Goal: Task Accomplishment & Management: Manage account settings

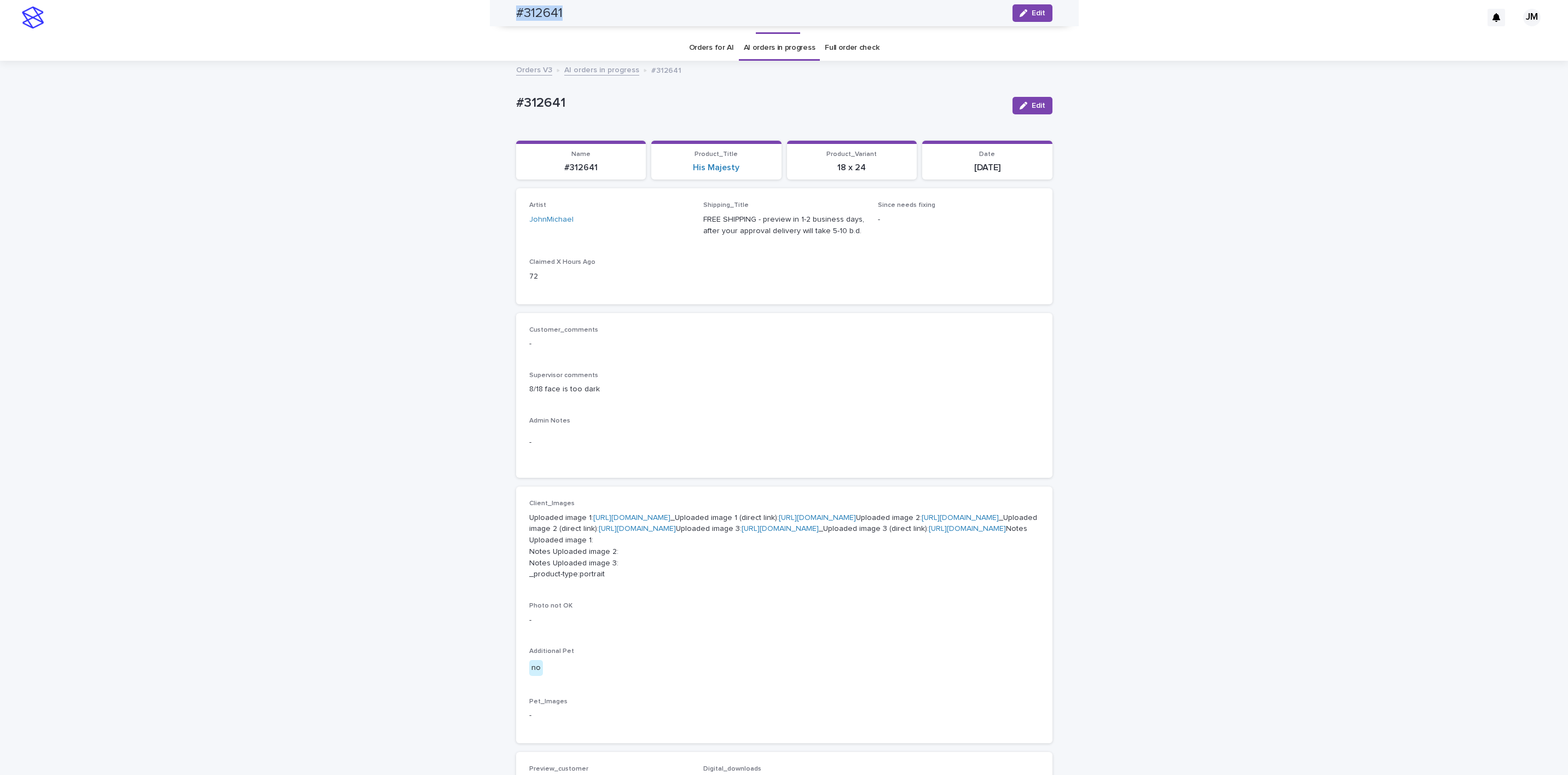
scroll to position [547, 0]
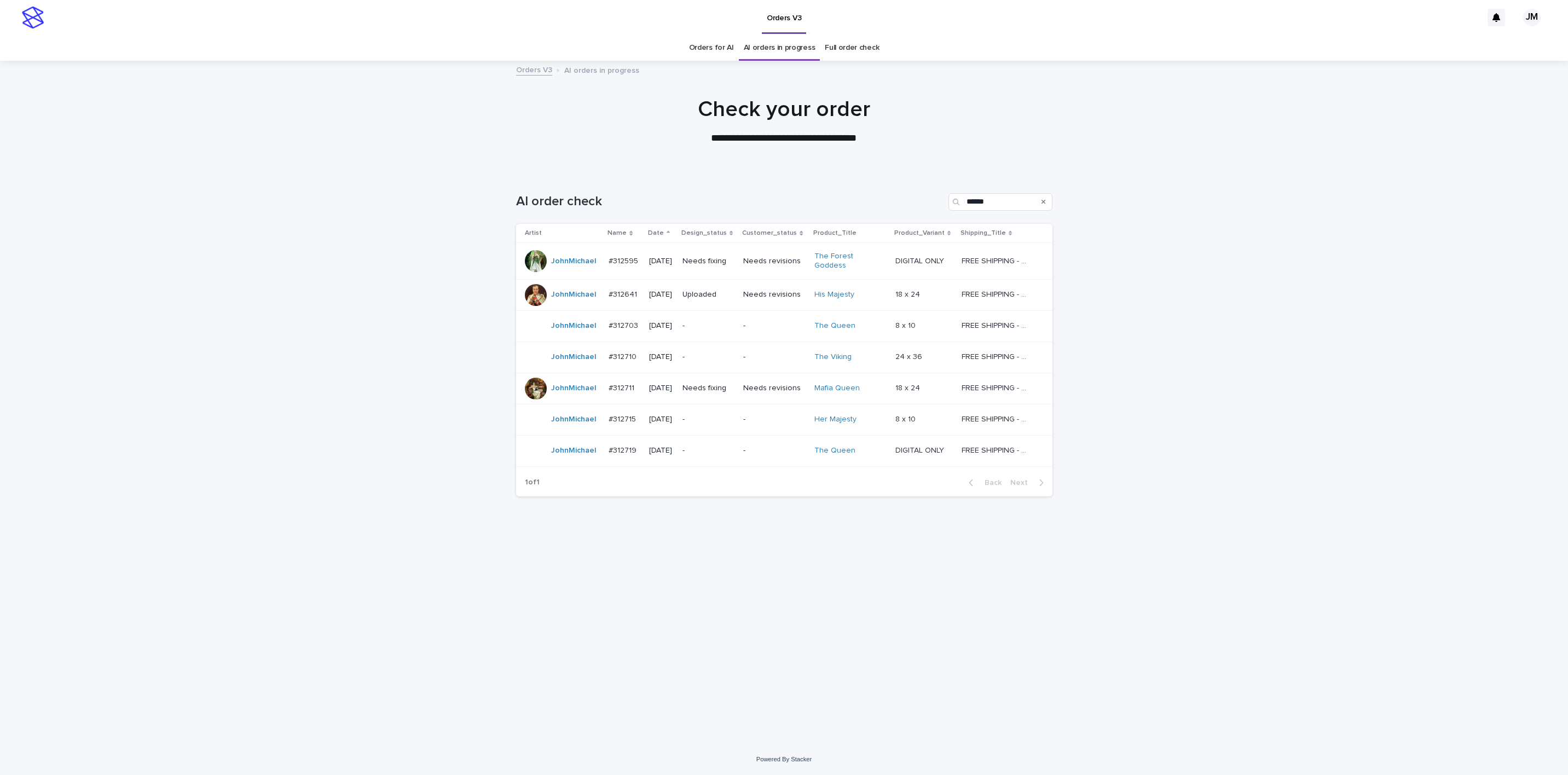
click at [727, 322] on p "-" at bounding box center [709, 326] width 52 height 9
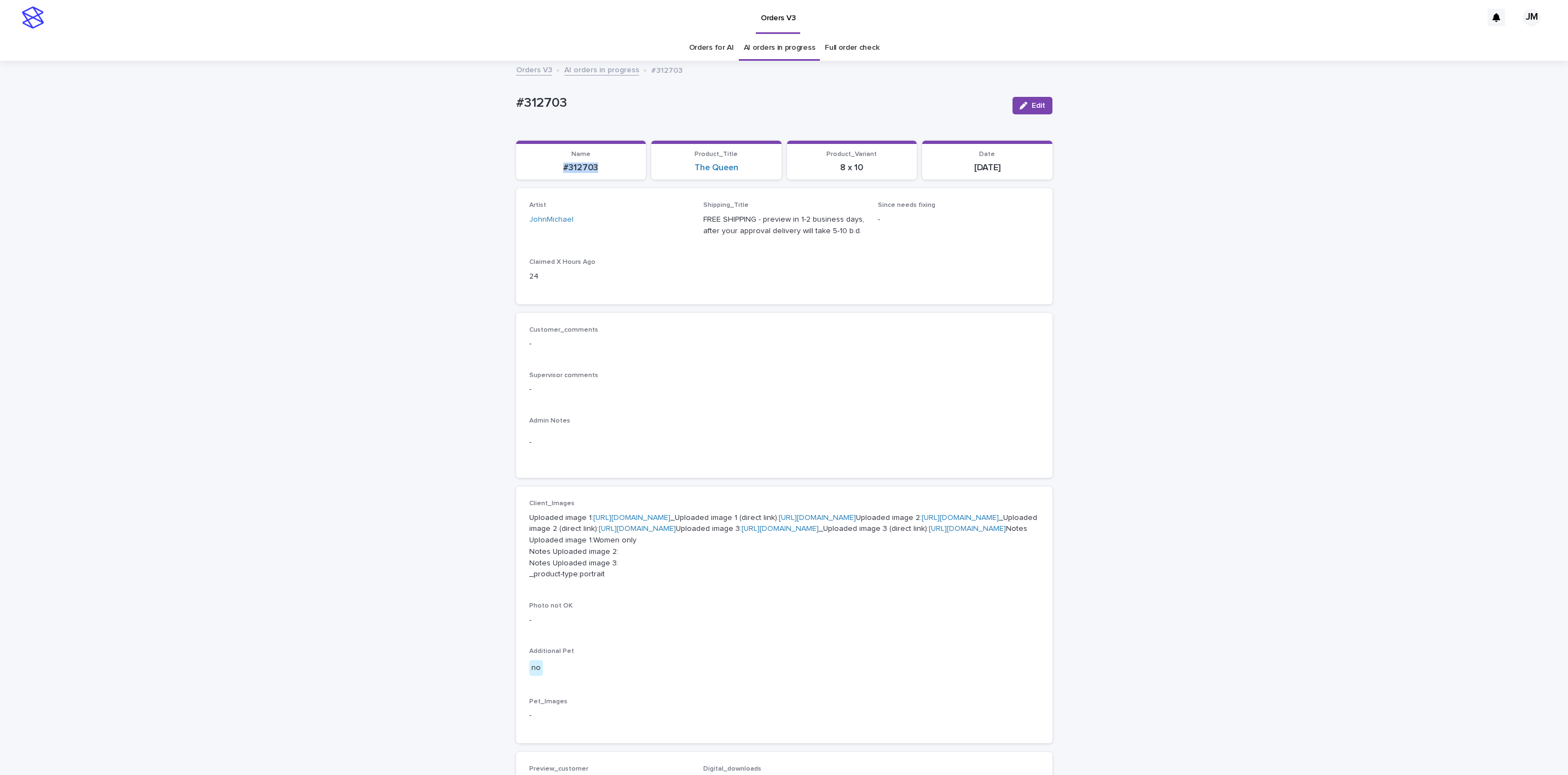
drag, startPoint x: 555, startPoint y: 171, endPoint x: 606, endPoint y: 177, distance: 51.4
click at [606, 177] on section "Name #312703" at bounding box center [581, 160] width 130 height 39
copy p "#312703"
click at [1021, 104] on div "button" at bounding box center [1025, 105] width 12 height 8
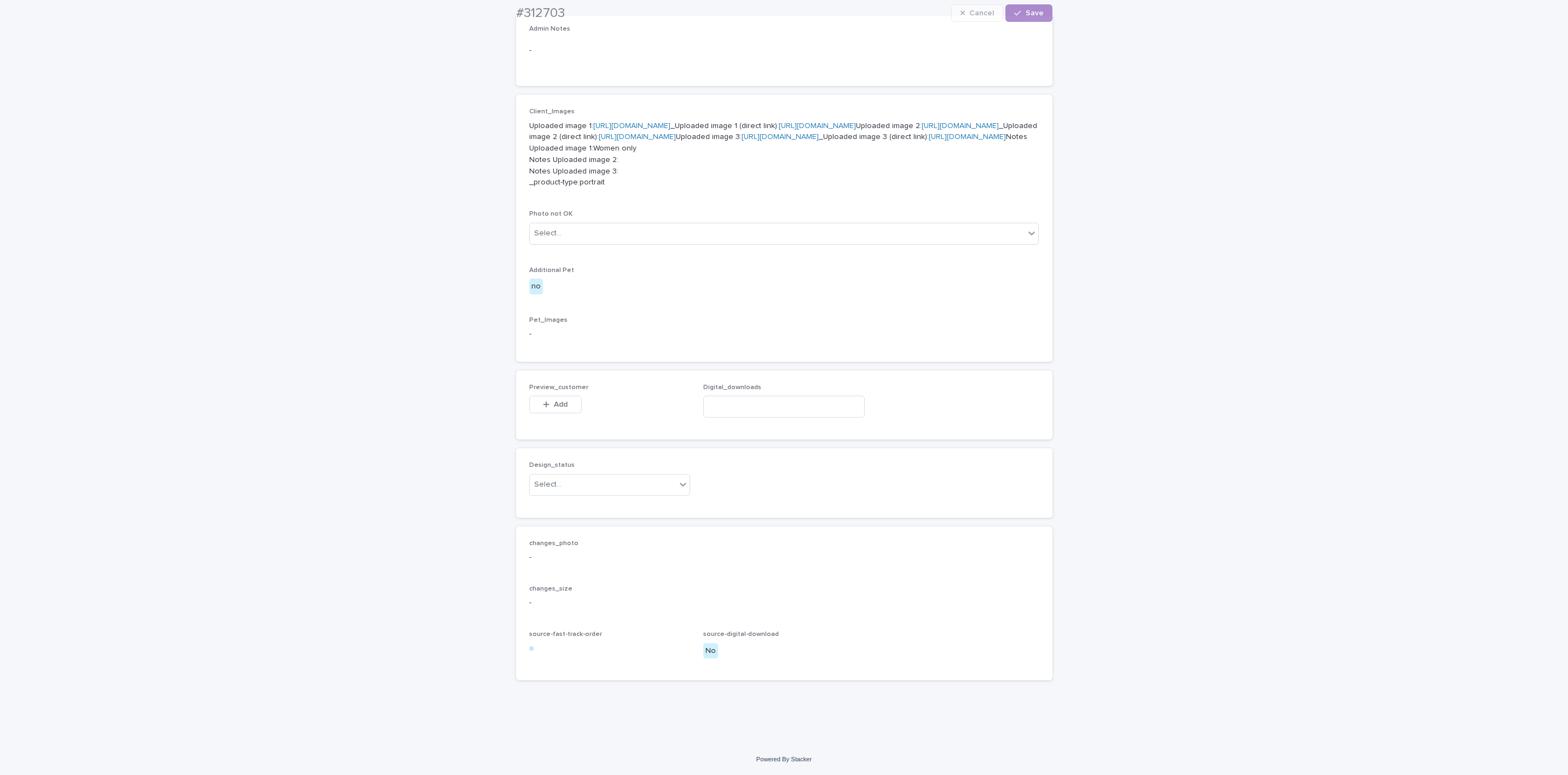
scroll to position [541, 0]
click at [582, 484] on div "Select..." at bounding box center [603, 484] width 147 height 18
click at [572, 509] on div "Uploaded" at bounding box center [603, 505] width 160 height 20
click at [549, 398] on button "Add" at bounding box center [555, 404] width 52 height 17
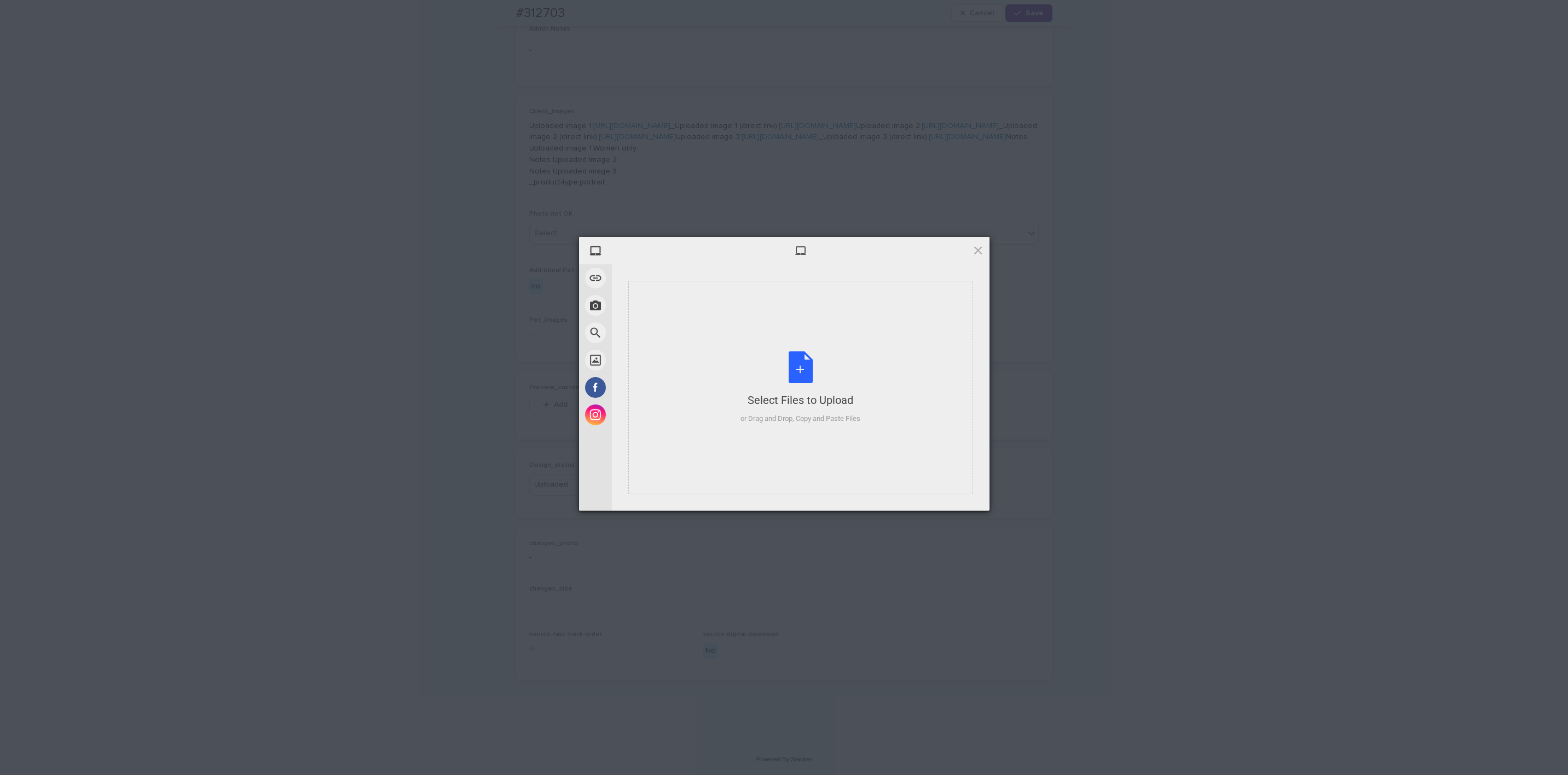
click at [833, 356] on div "Select Files to Upload or Drag and Drop, Copy and Paste Files" at bounding box center [800, 388] width 120 height 73
click at [948, 492] on span "Upload 1" at bounding box center [955, 496] width 21 height 9
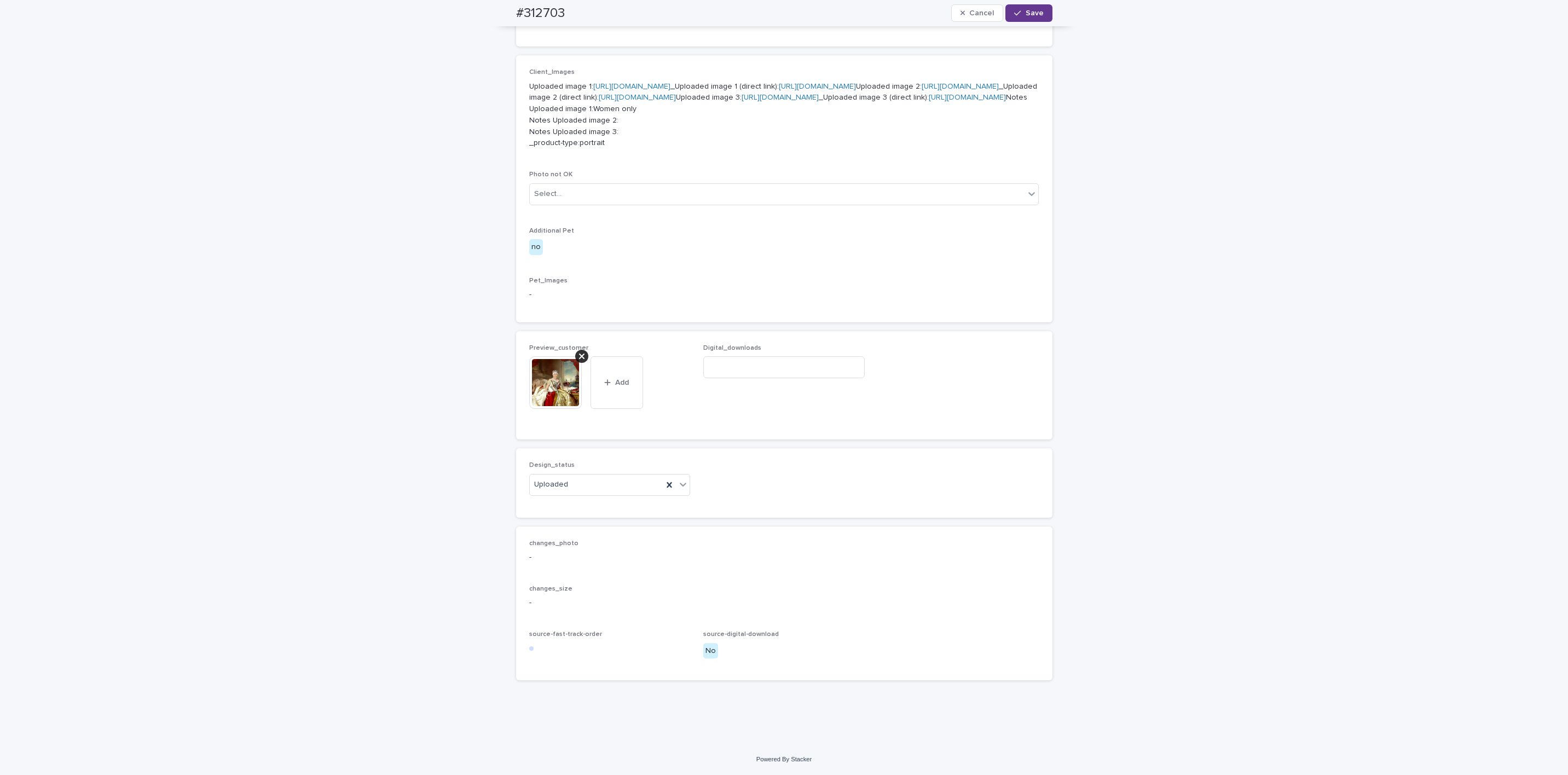
click at [1041, 13] on button "Save" at bounding box center [1029, 13] width 47 height 17
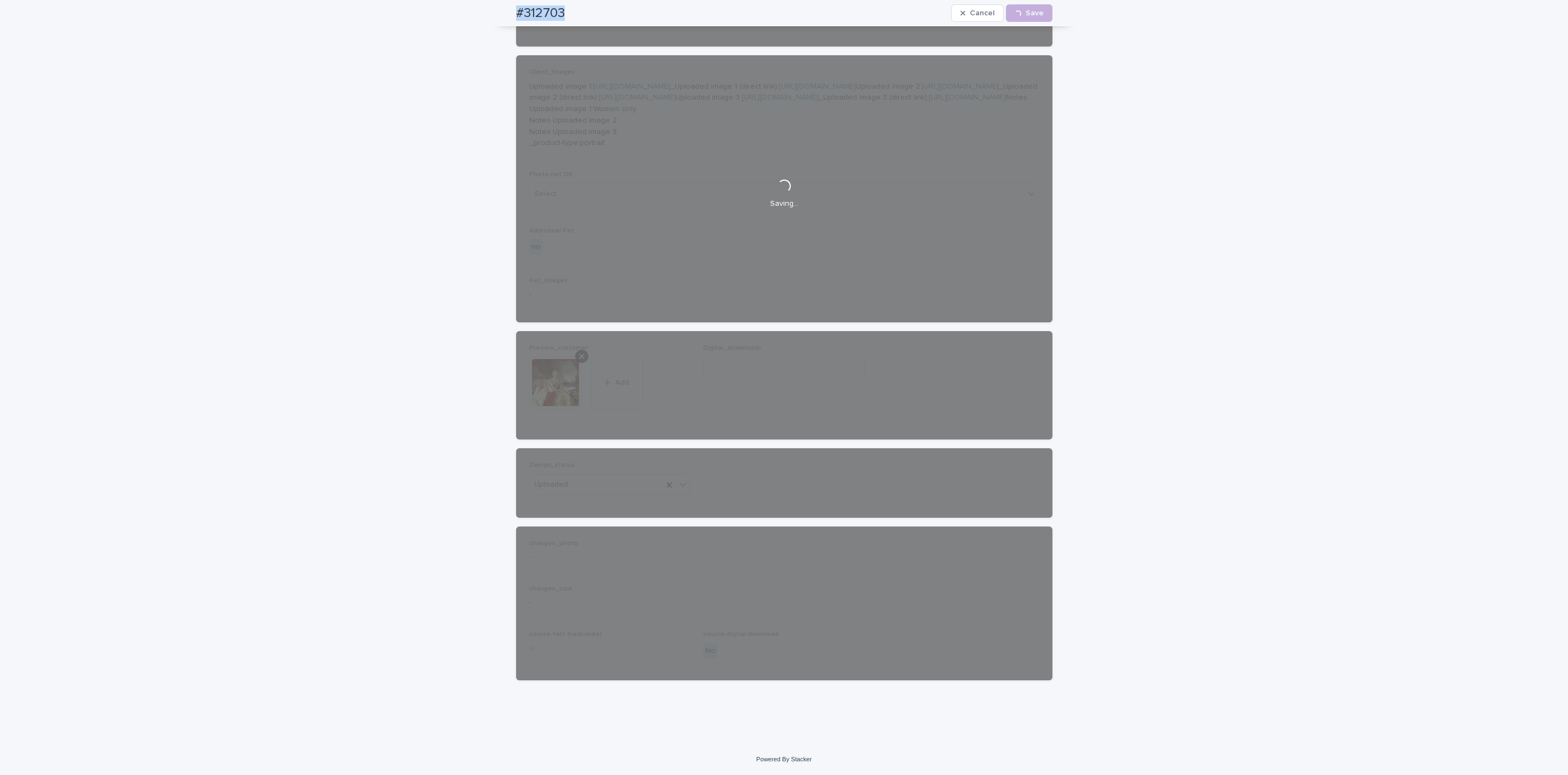
drag, startPoint x: 496, startPoint y: 16, endPoint x: 553, endPoint y: 18, distance: 57.0
click at [560, 20] on div "#312703 Cancel Loading... Save" at bounding box center [784, 13] width 589 height 27
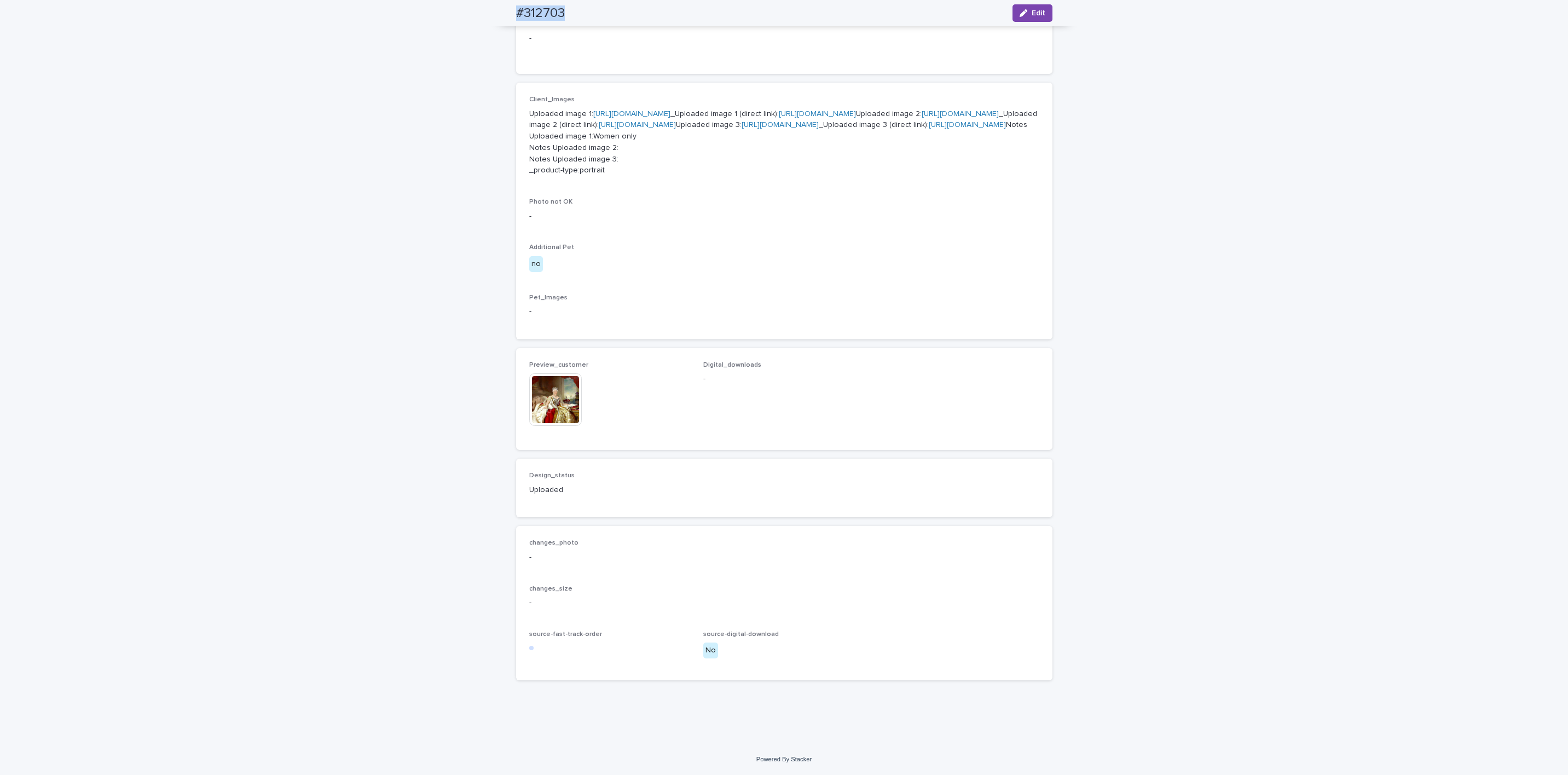
scroll to position [547, 0]
copy h2 "#312703"
click at [548, 419] on img at bounding box center [555, 399] width 52 height 52
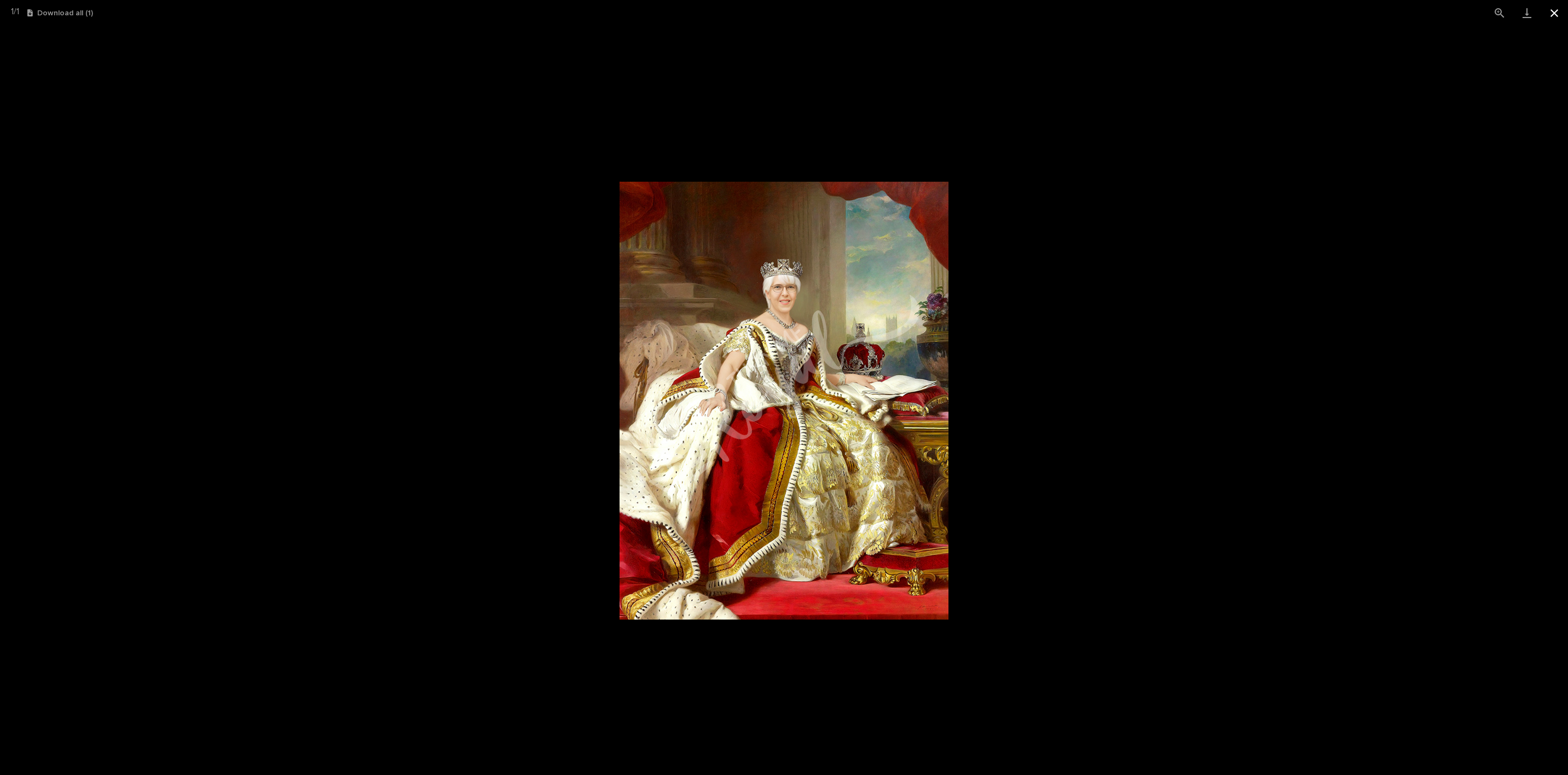
click at [1557, 10] on button "Close gallery" at bounding box center [1554, 12] width 27 height 26
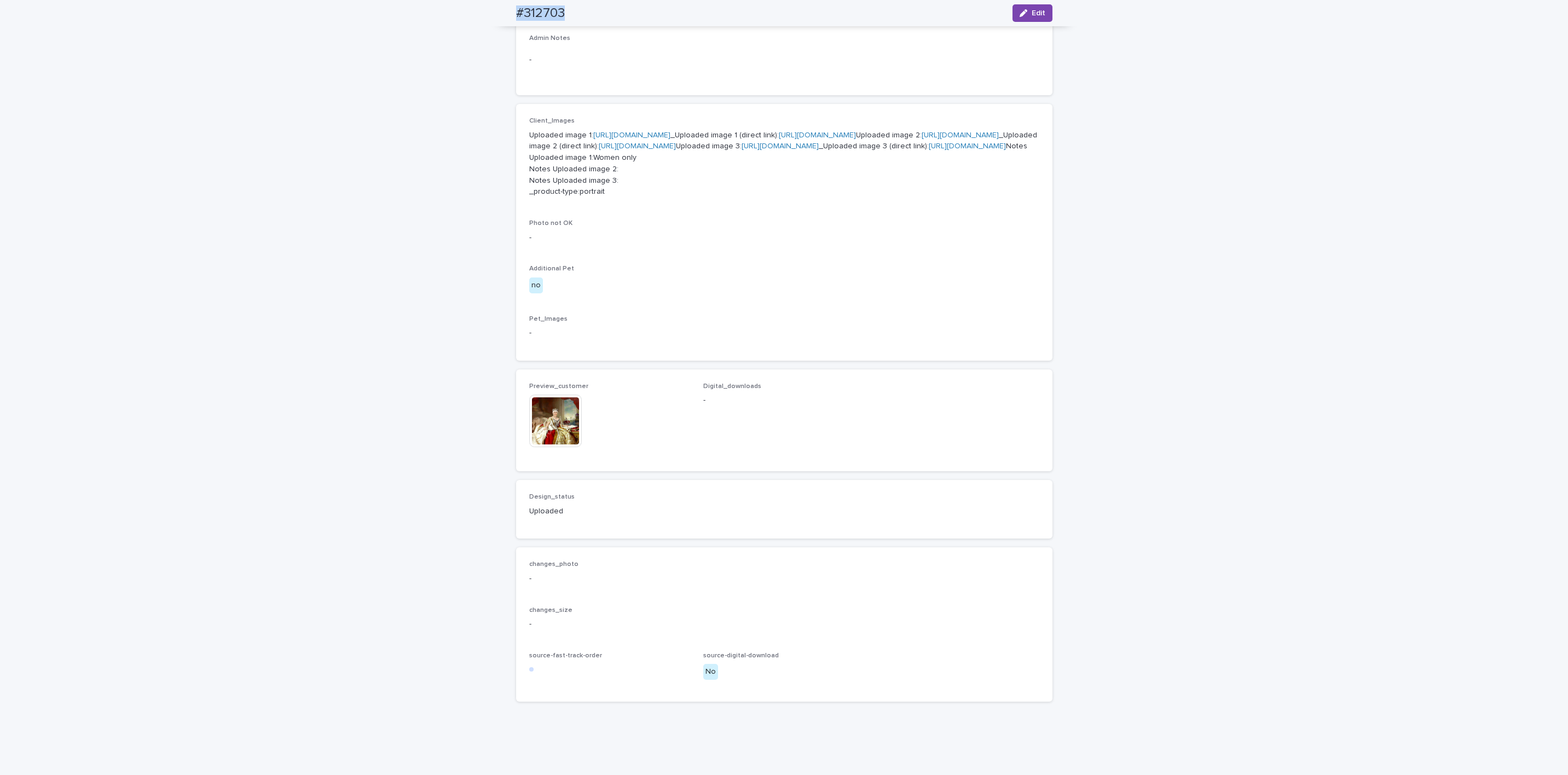
scroll to position [54, 0]
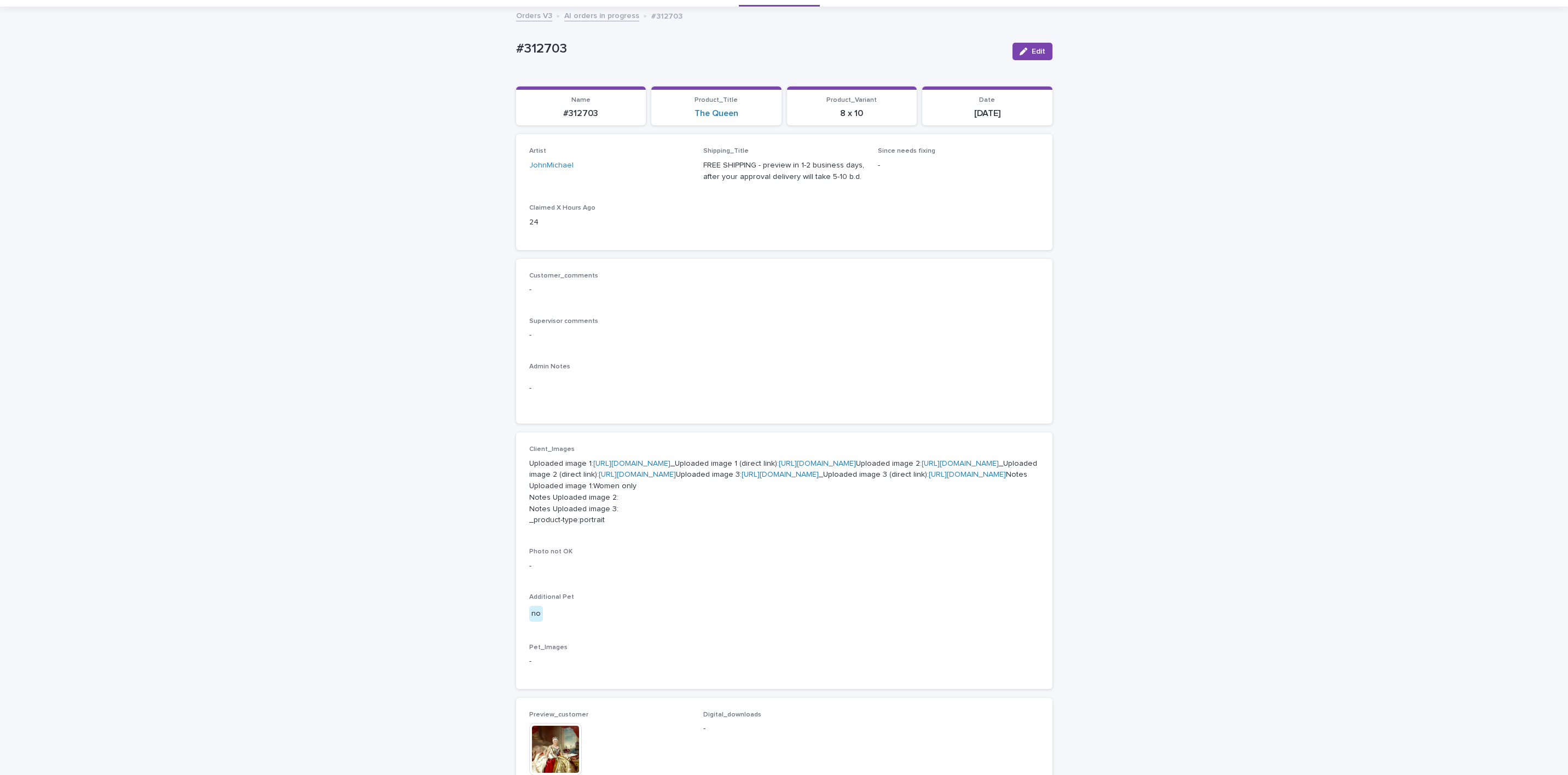
click at [779, 467] on link "[URL][DOMAIN_NAME]" at bounding box center [817, 463] width 77 height 8
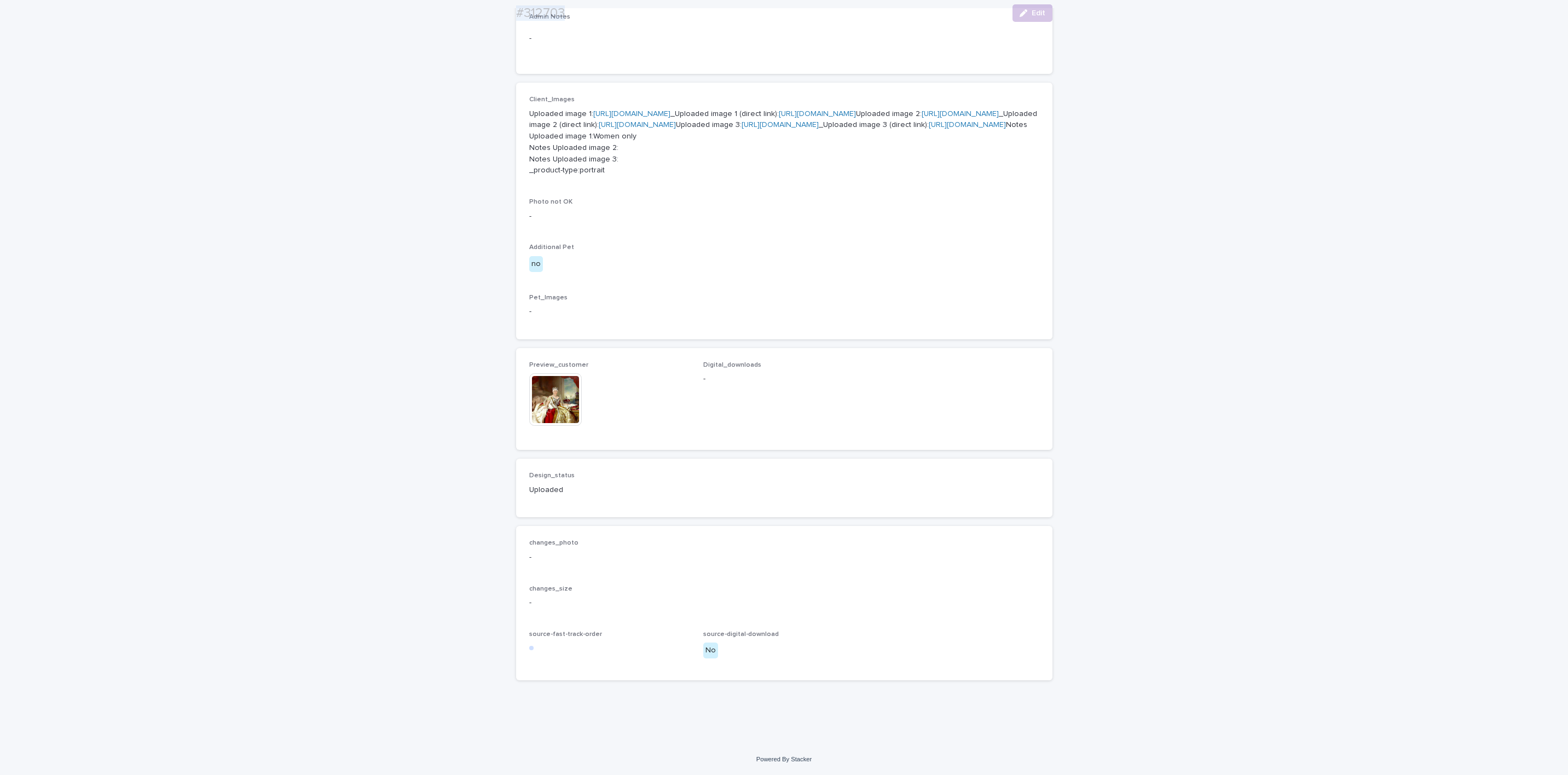
scroll to position [552, 0]
click at [568, 399] on img at bounding box center [555, 399] width 52 height 52
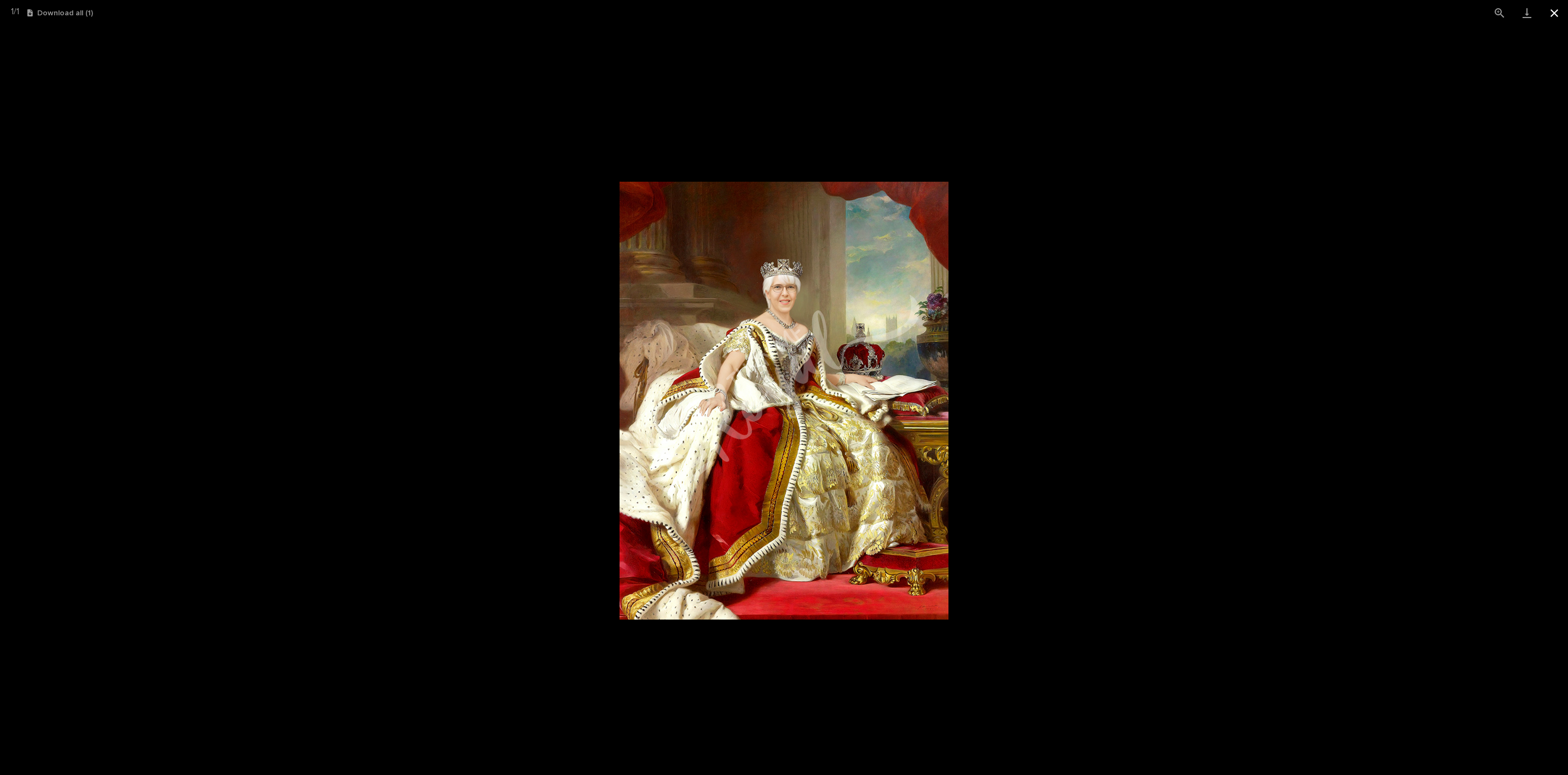
click at [1548, 15] on button "Close gallery" at bounding box center [1554, 12] width 27 height 26
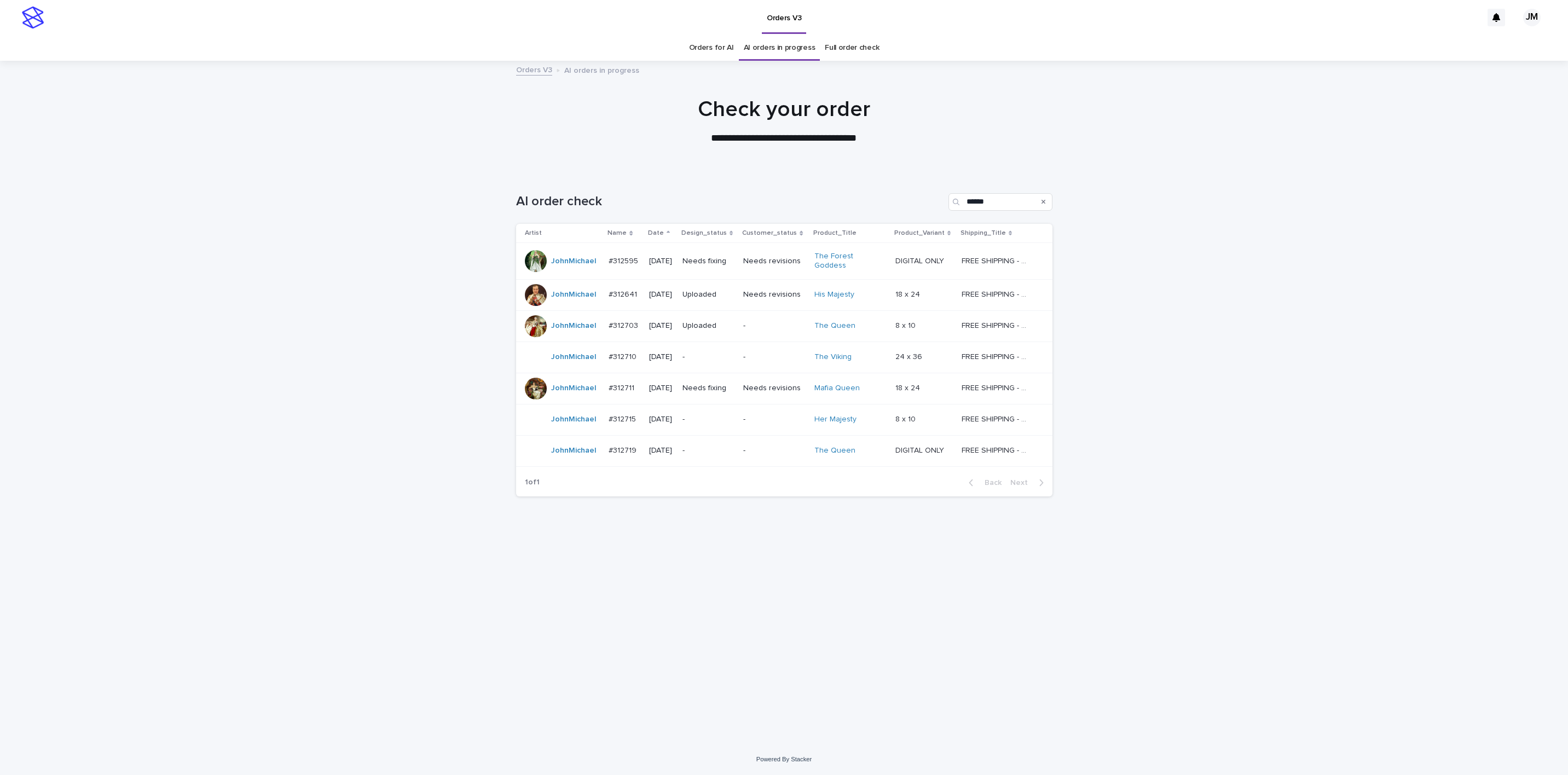
click at [727, 416] on p "-" at bounding box center [709, 420] width 52 height 9
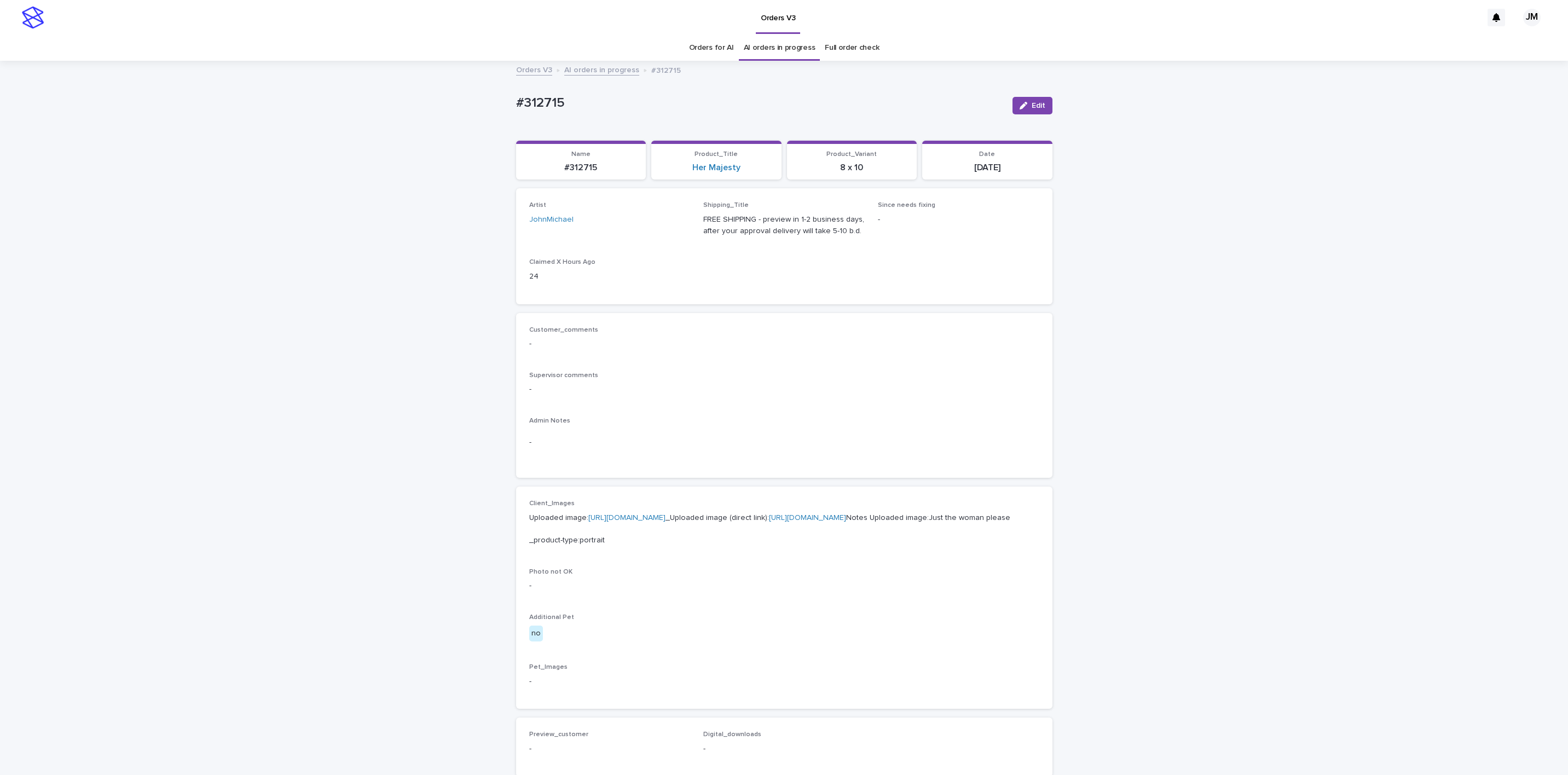
click at [769, 522] on link "[URL][DOMAIN_NAME]" at bounding box center [807, 518] width 77 height 8
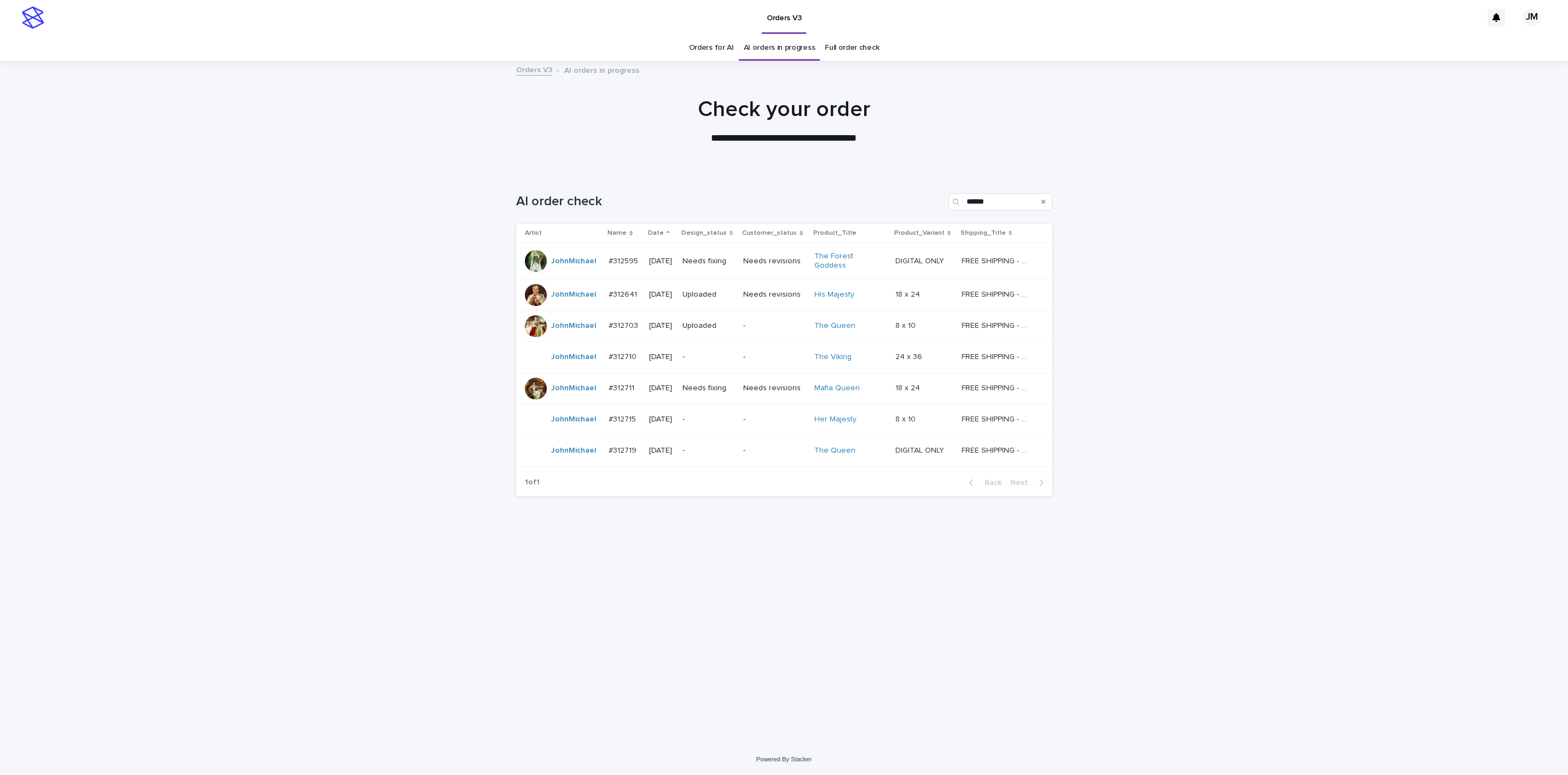
click at [721, 391] on div "Needs fixing" at bounding box center [709, 388] width 52 height 18
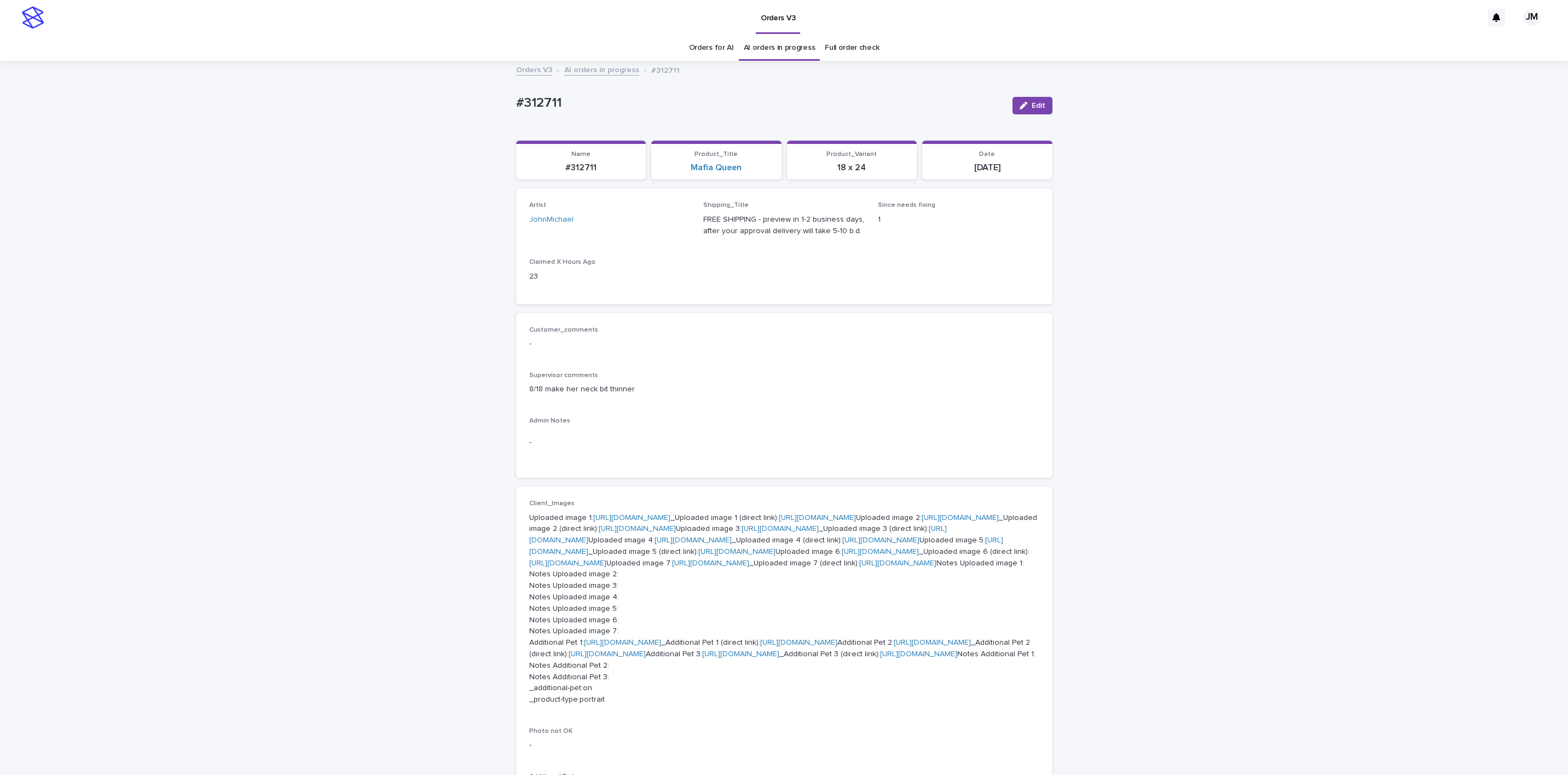
click at [1031, 103] on span "Edit" at bounding box center [1038, 105] width 14 height 8
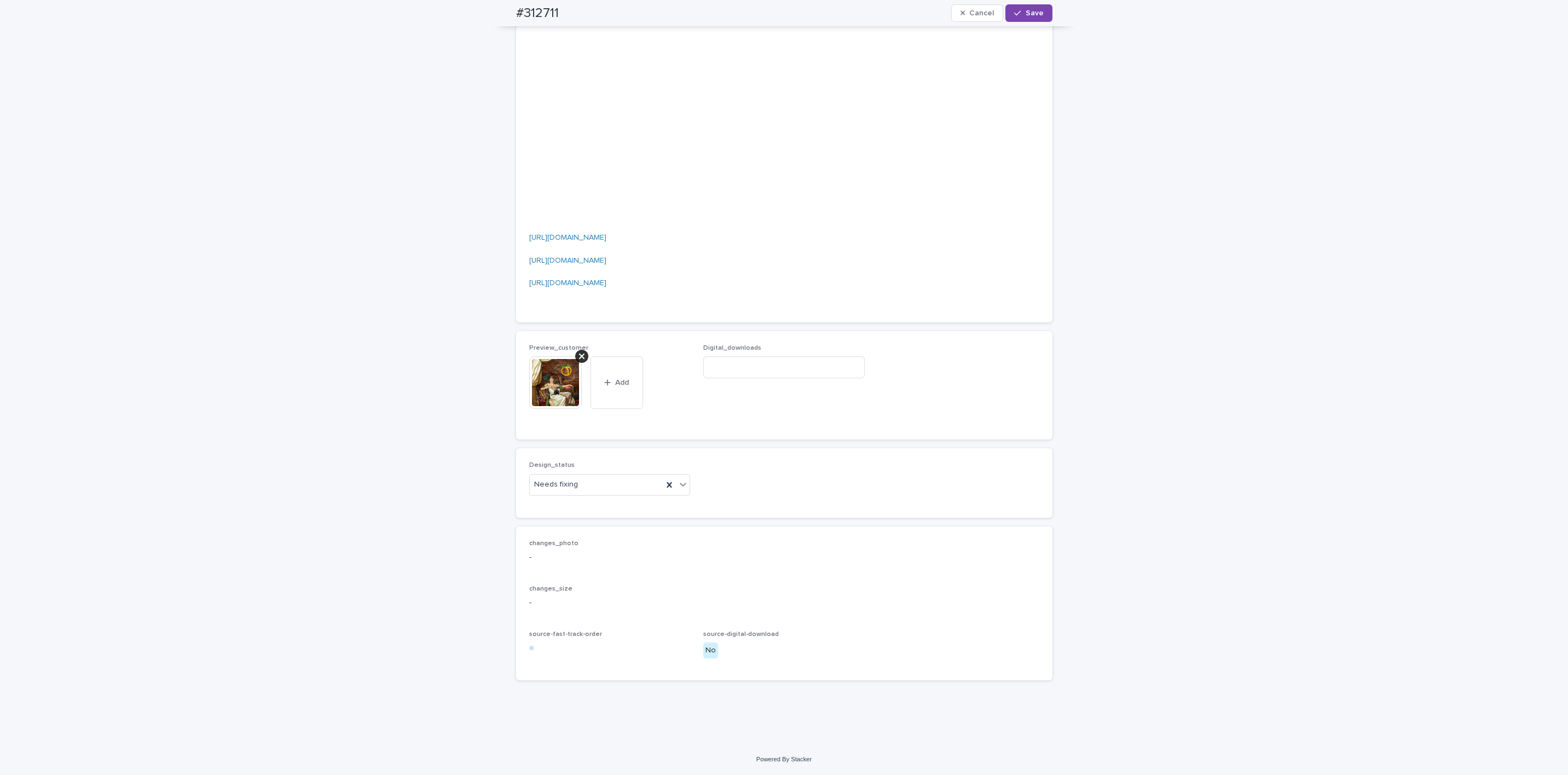
scroll to position [1477, 0]
click at [578, 494] on div "Needs fixing" at bounding box center [596, 484] width 134 height 18
click at [573, 534] on div "Uploaded" at bounding box center [603, 530] width 160 height 20
click at [579, 359] on icon at bounding box center [581, 356] width 5 height 5
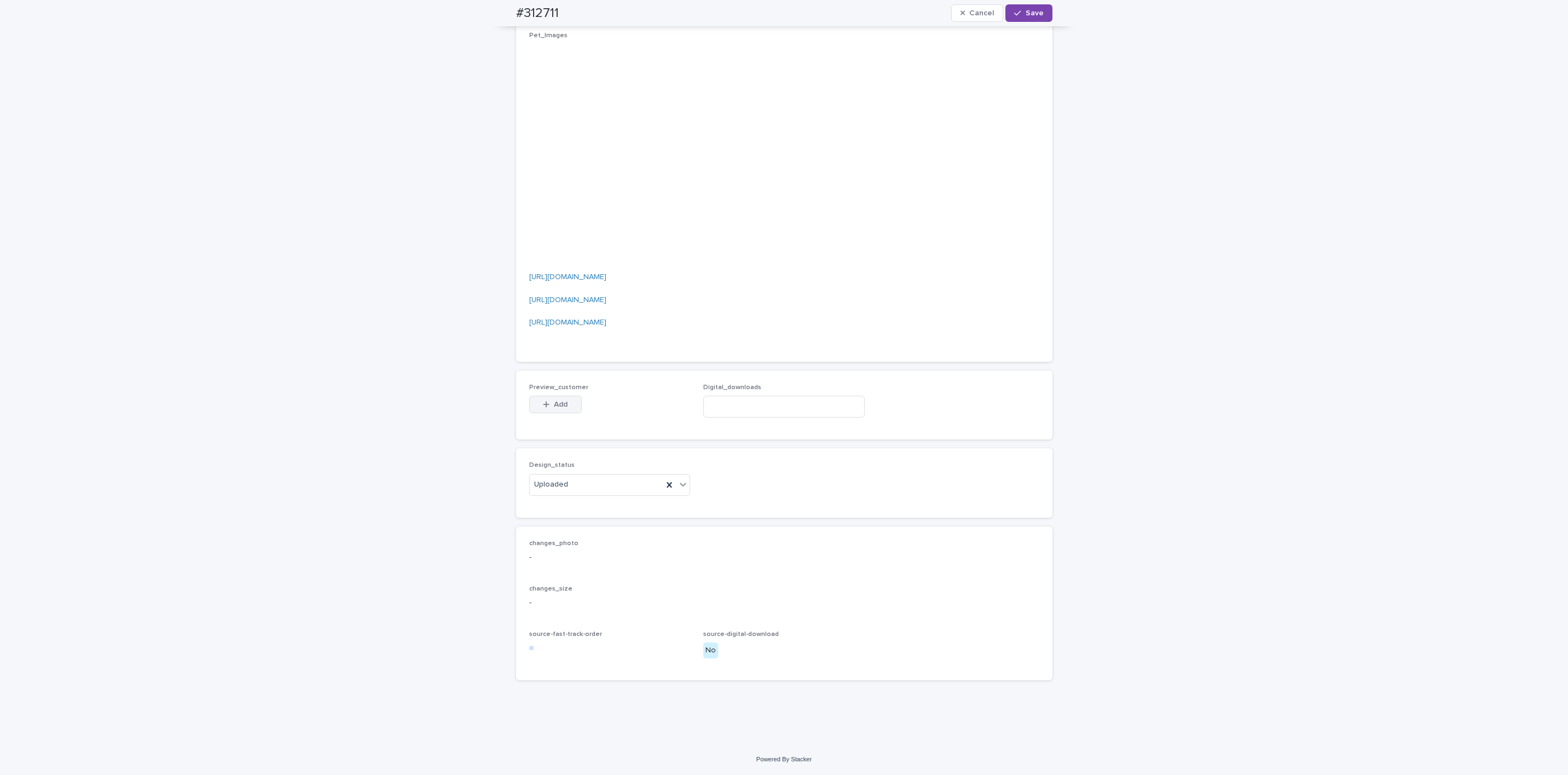
click at [568, 401] on button "Add" at bounding box center [555, 404] width 52 height 17
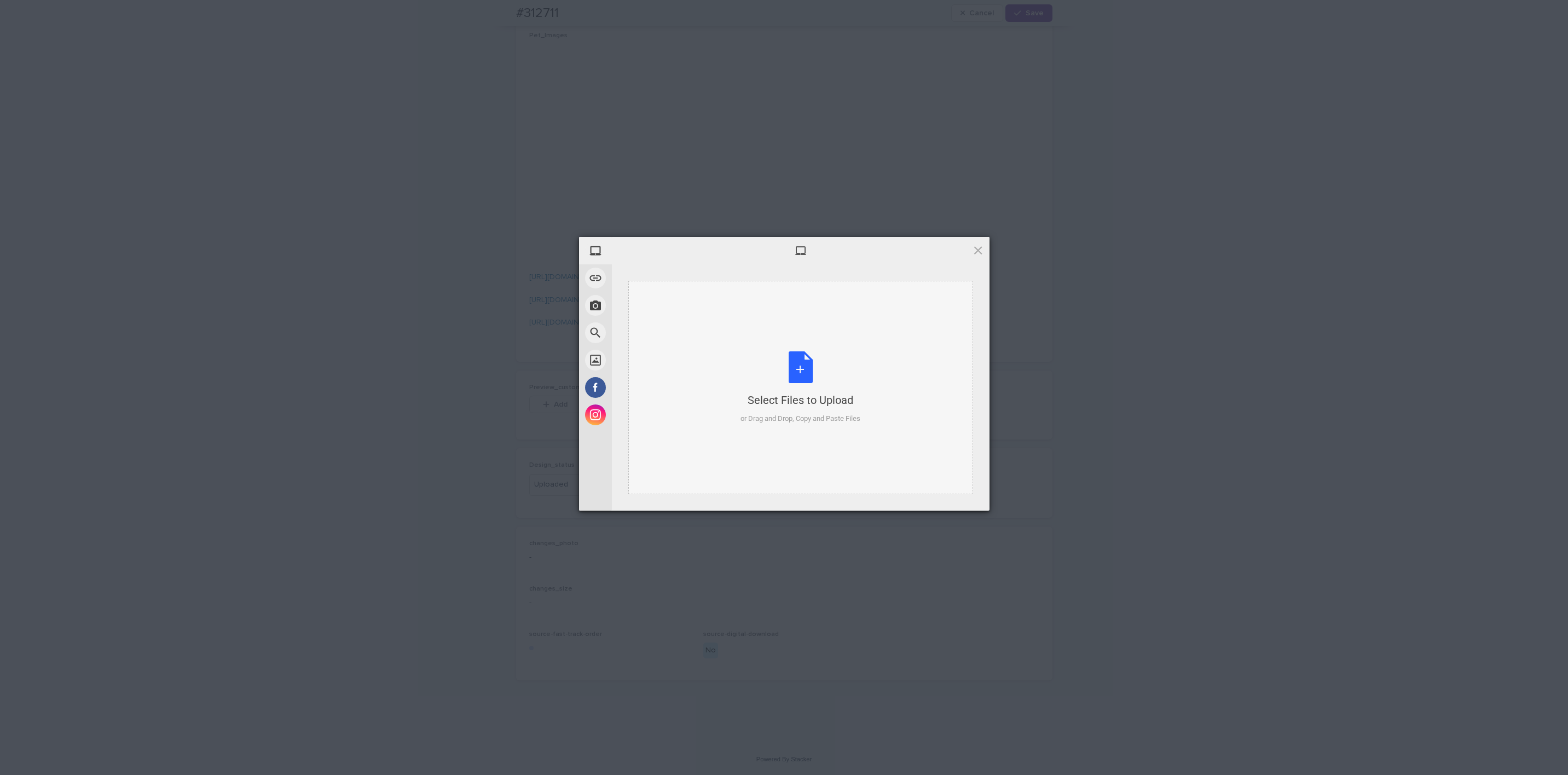
click at [872, 362] on div "Select Files to Upload or Drag and Drop, Copy and Paste Files" at bounding box center [800, 387] width 345 height 213
click at [961, 488] on span "Upload 1" at bounding box center [956, 496] width 55 height 21
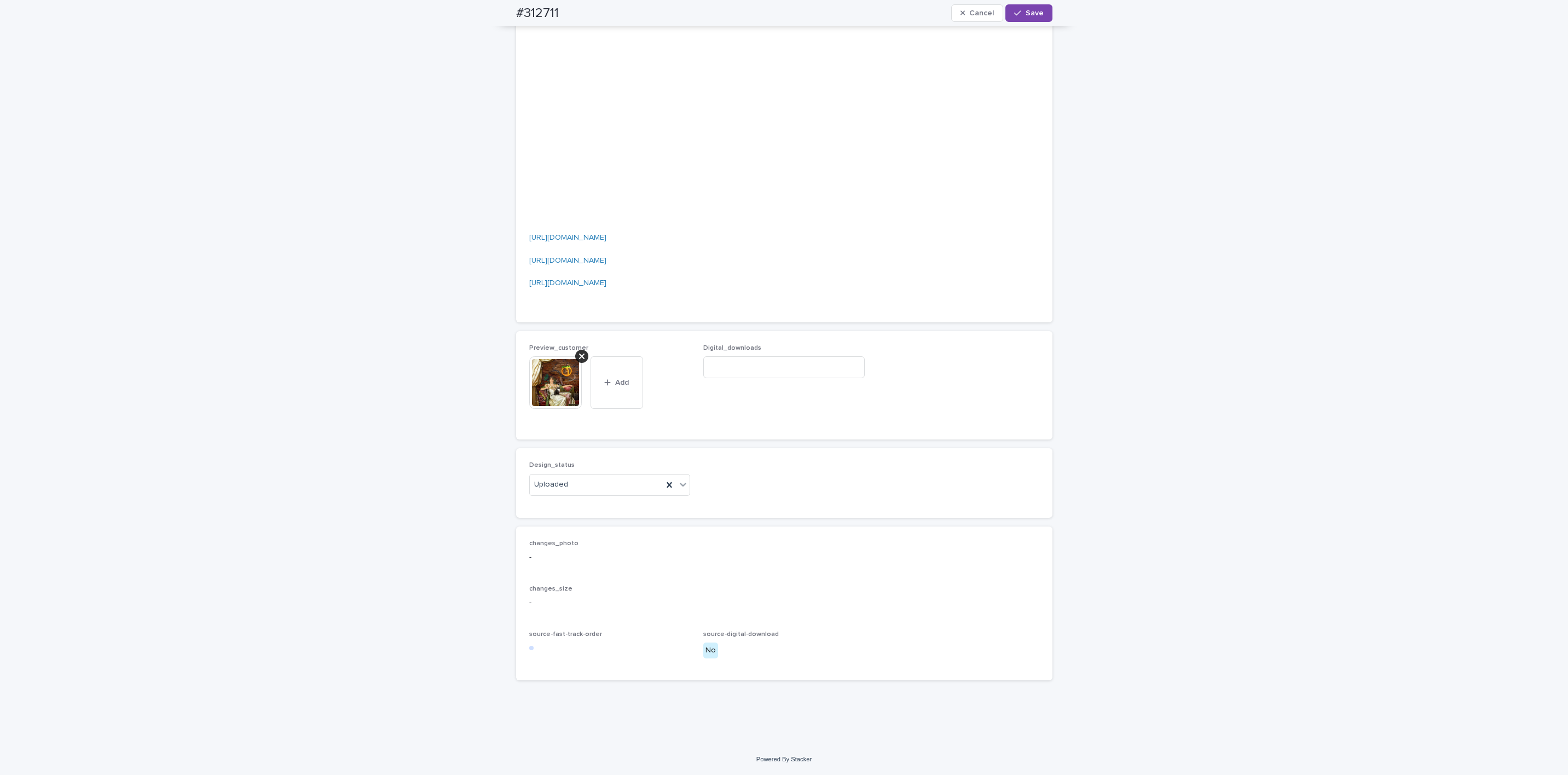
click at [1027, 14] on span "Save" at bounding box center [1034, 13] width 18 height 8
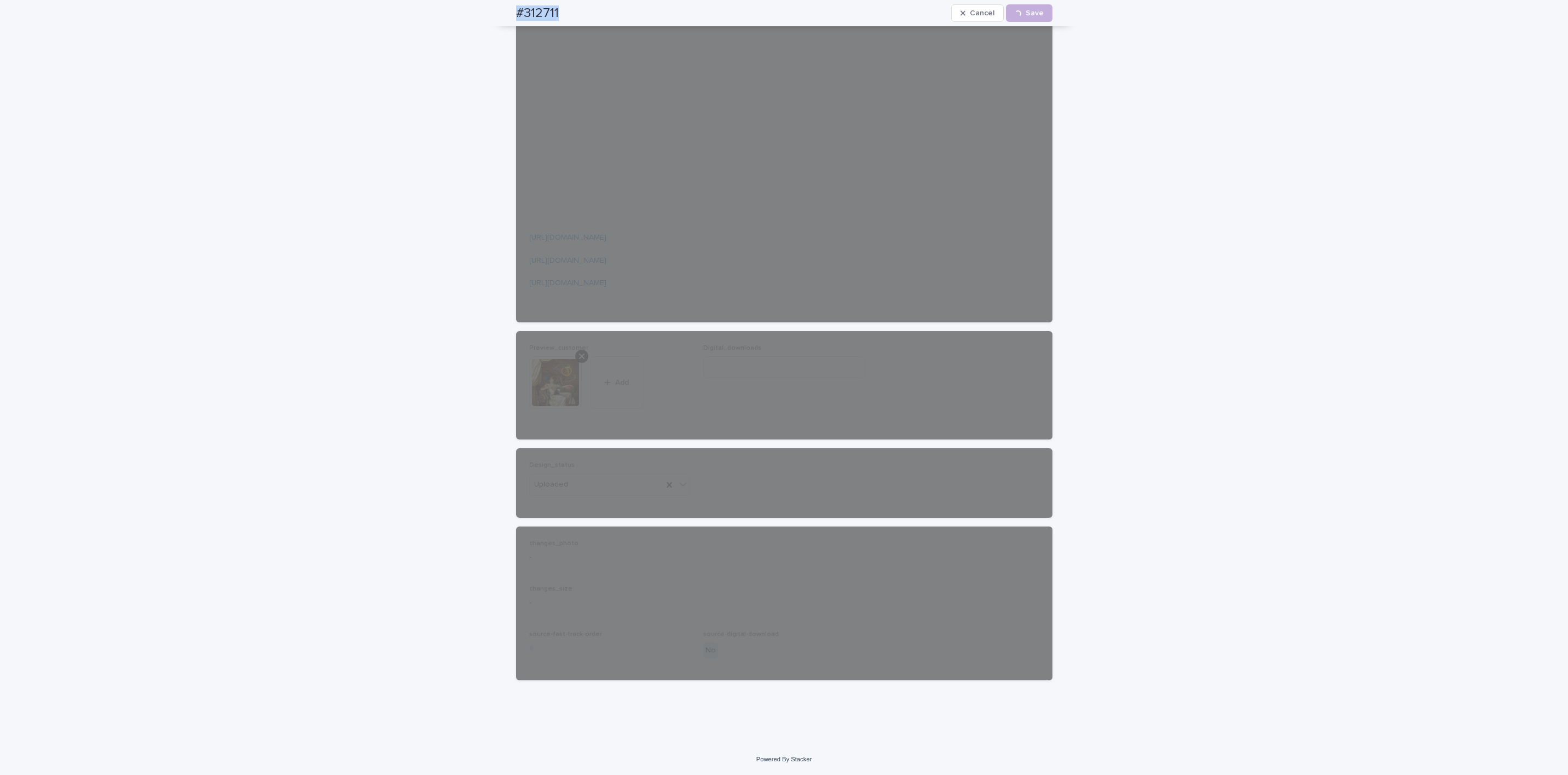
drag, startPoint x: 496, startPoint y: 16, endPoint x: 541, endPoint y: 21, distance: 45.3
click at [569, 21] on div "#312711 Cancel Loading... Save" at bounding box center [784, 13] width 589 height 27
copy h2 "#312711"
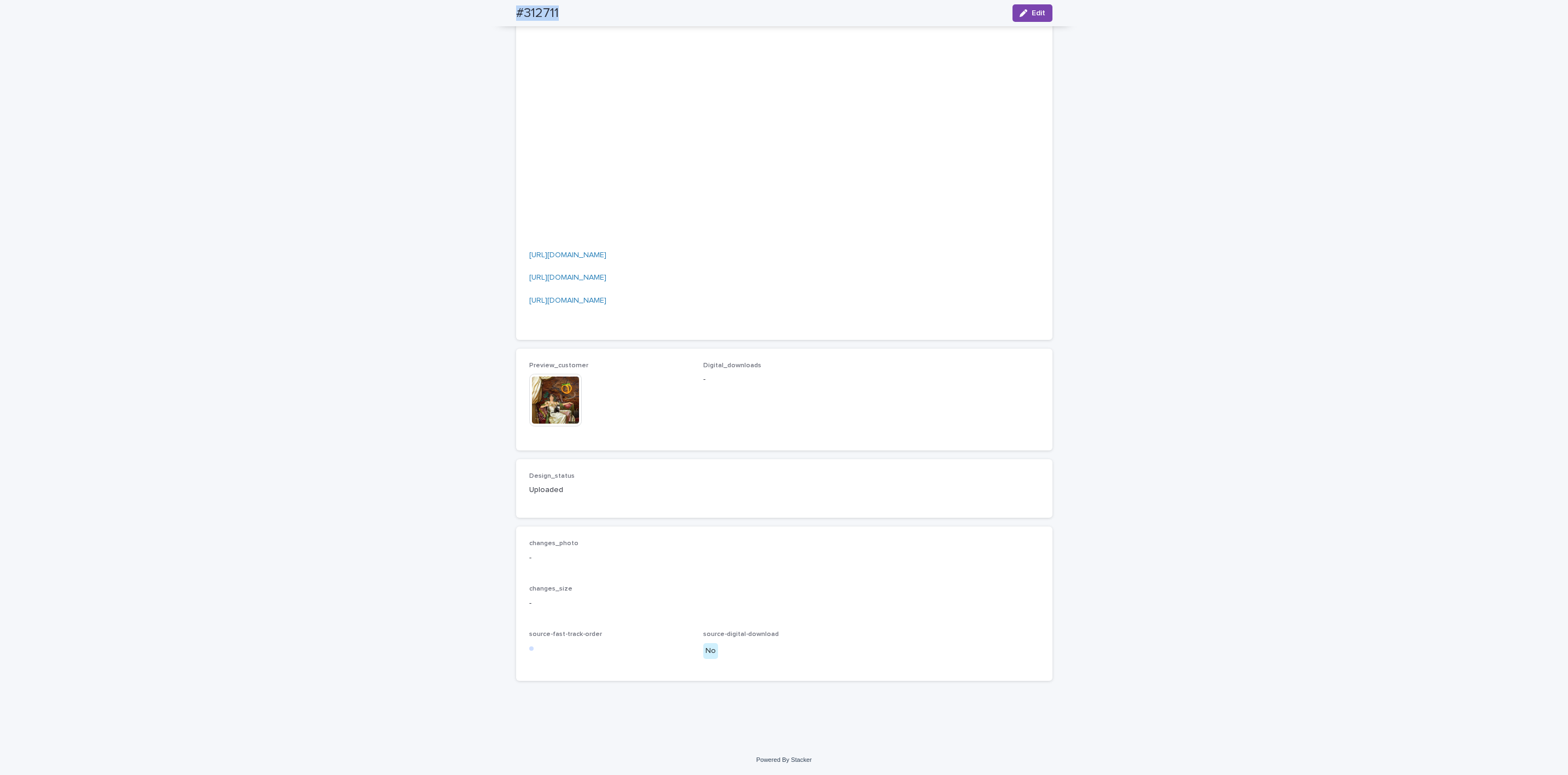
scroll to position [1473, 0]
click at [532, 394] on img at bounding box center [555, 399] width 52 height 52
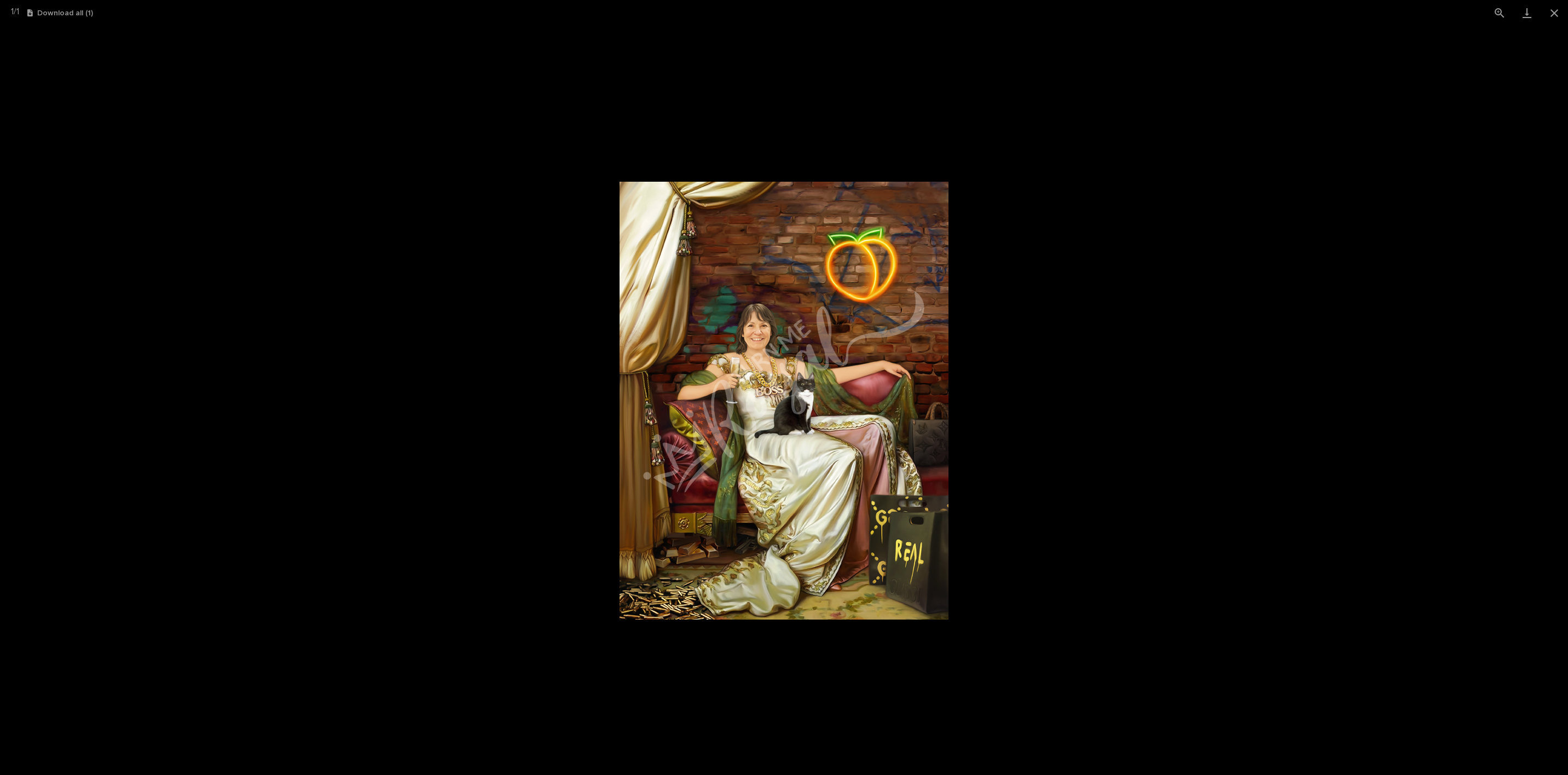
drag, startPoint x: 1552, startPoint y: 13, endPoint x: 1545, endPoint y: 35, distance: 23.1
click at [1552, 13] on button "Close gallery" at bounding box center [1554, 12] width 27 height 26
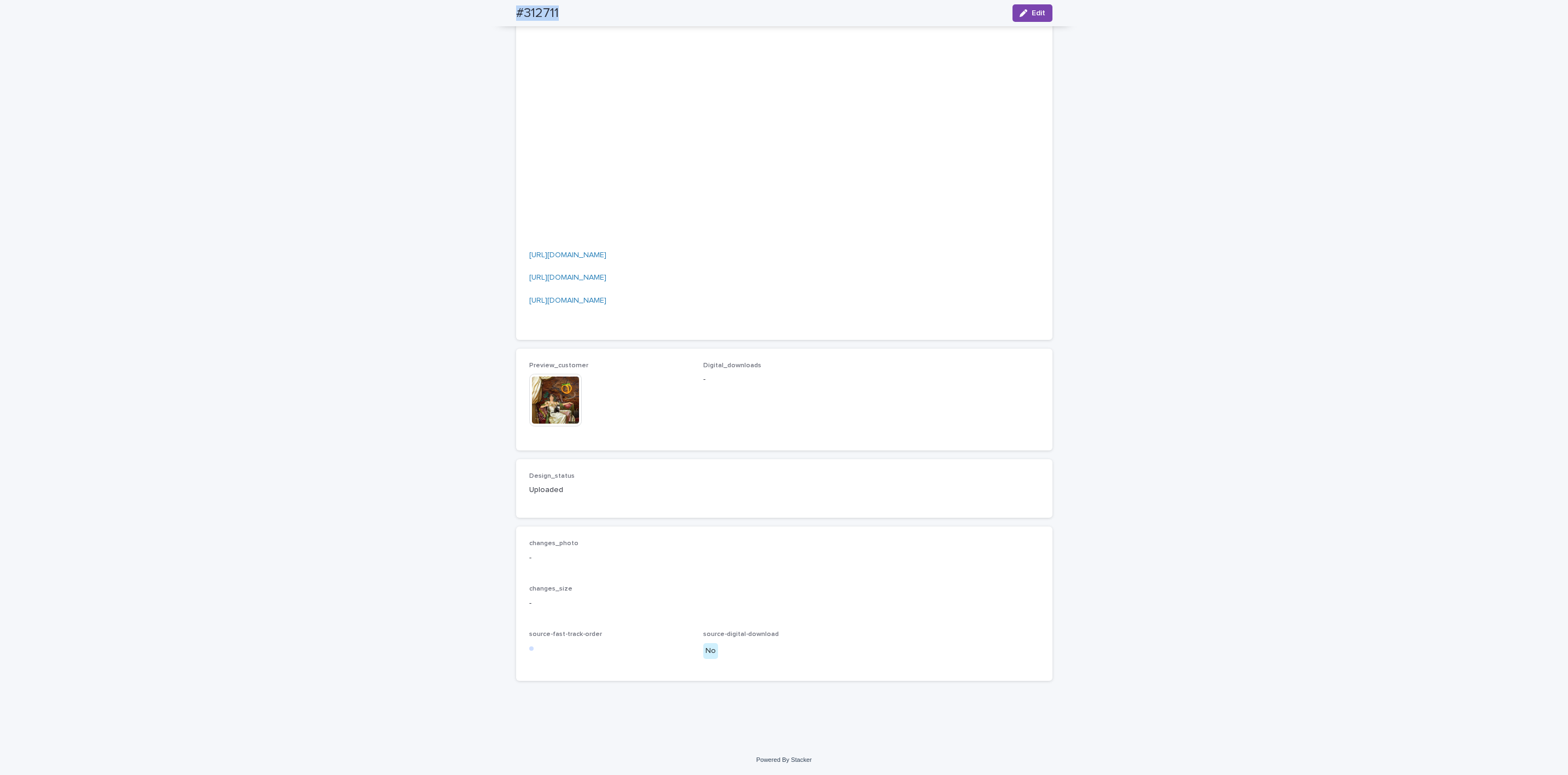
click at [552, 412] on img at bounding box center [555, 399] width 52 height 52
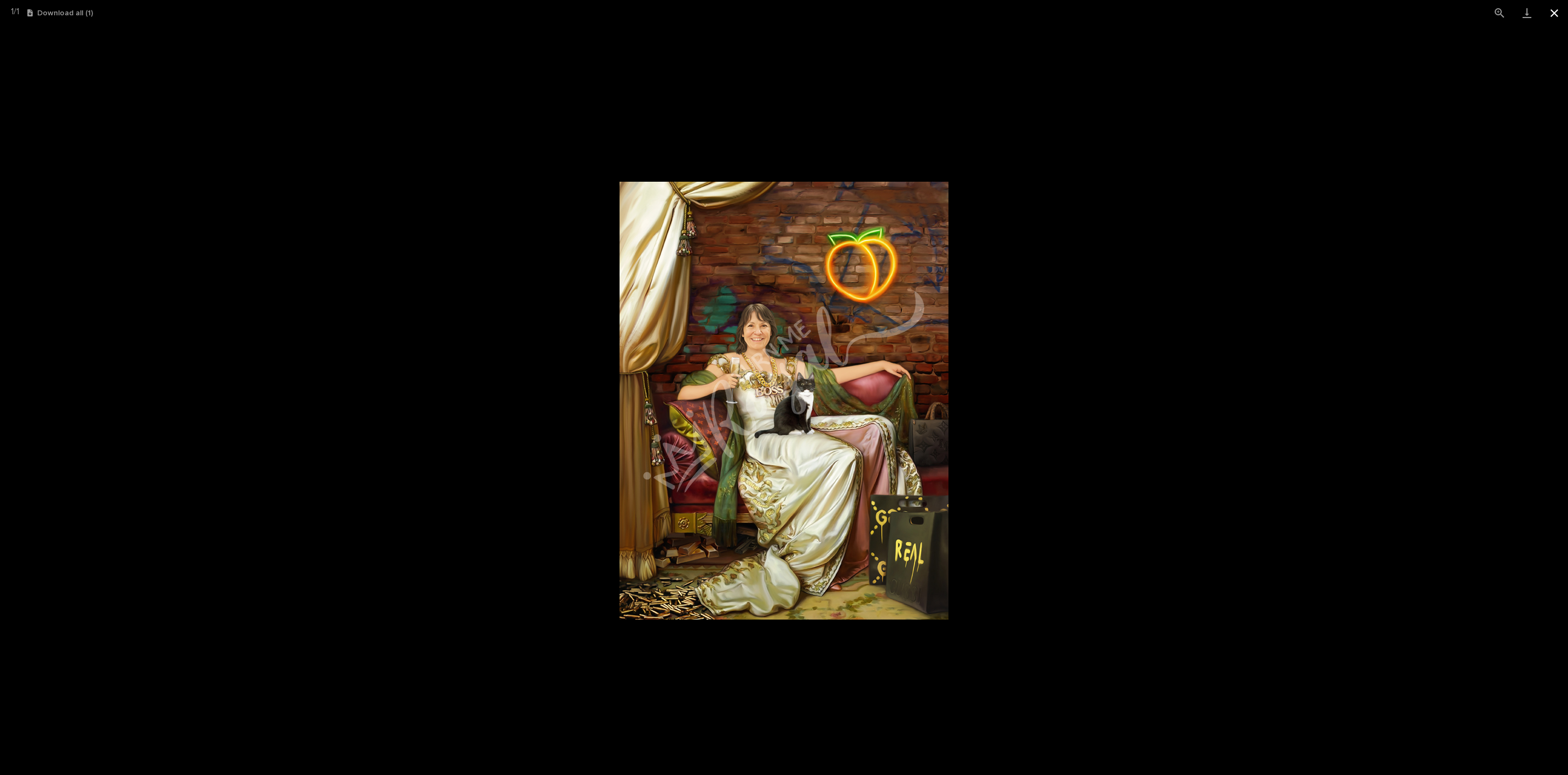
click at [1548, 9] on button "Close gallery" at bounding box center [1554, 12] width 27 height 26
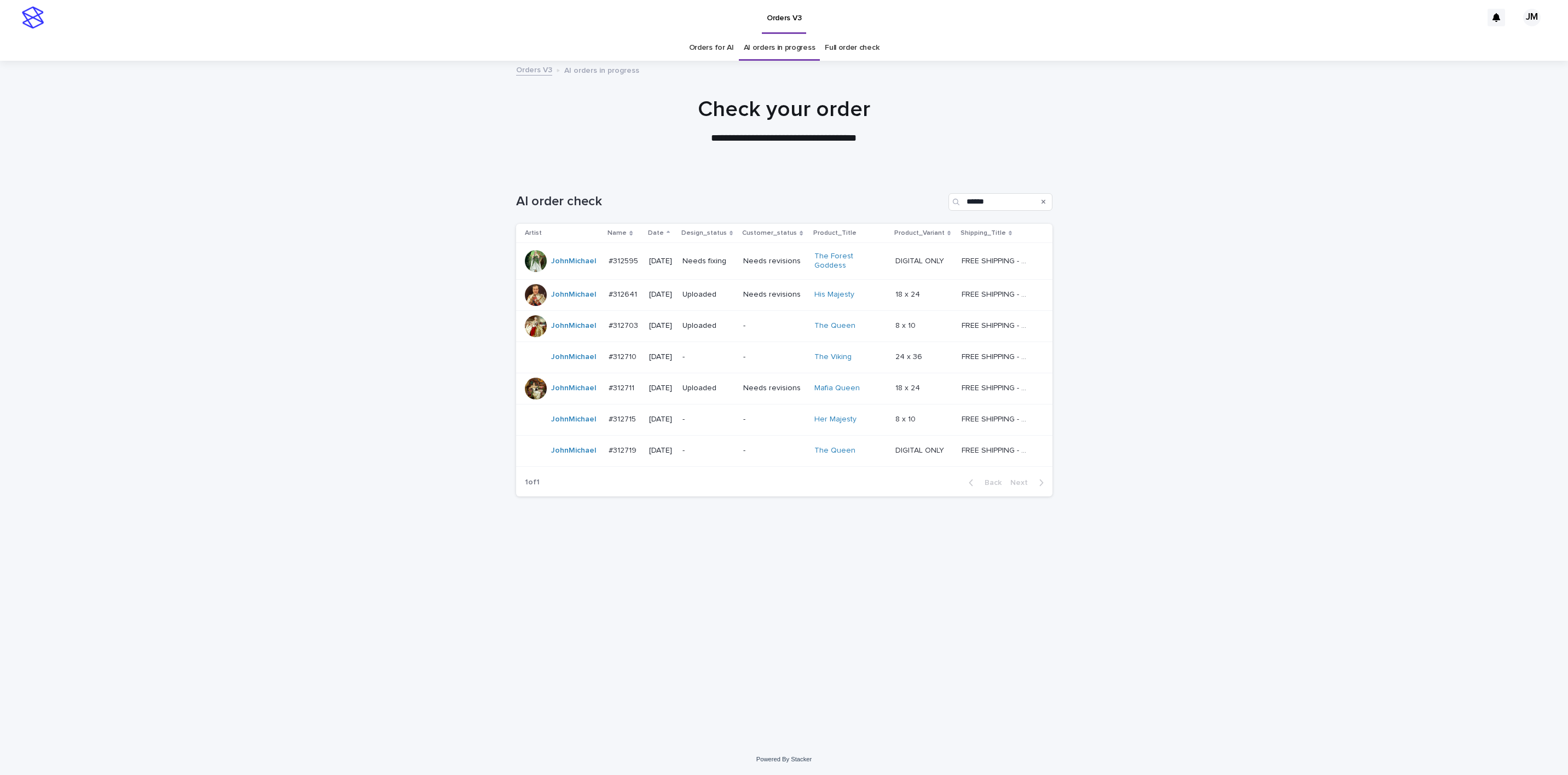
click at [702, 405] on td "-" at bounding box center [709, 420] width 61 height 31
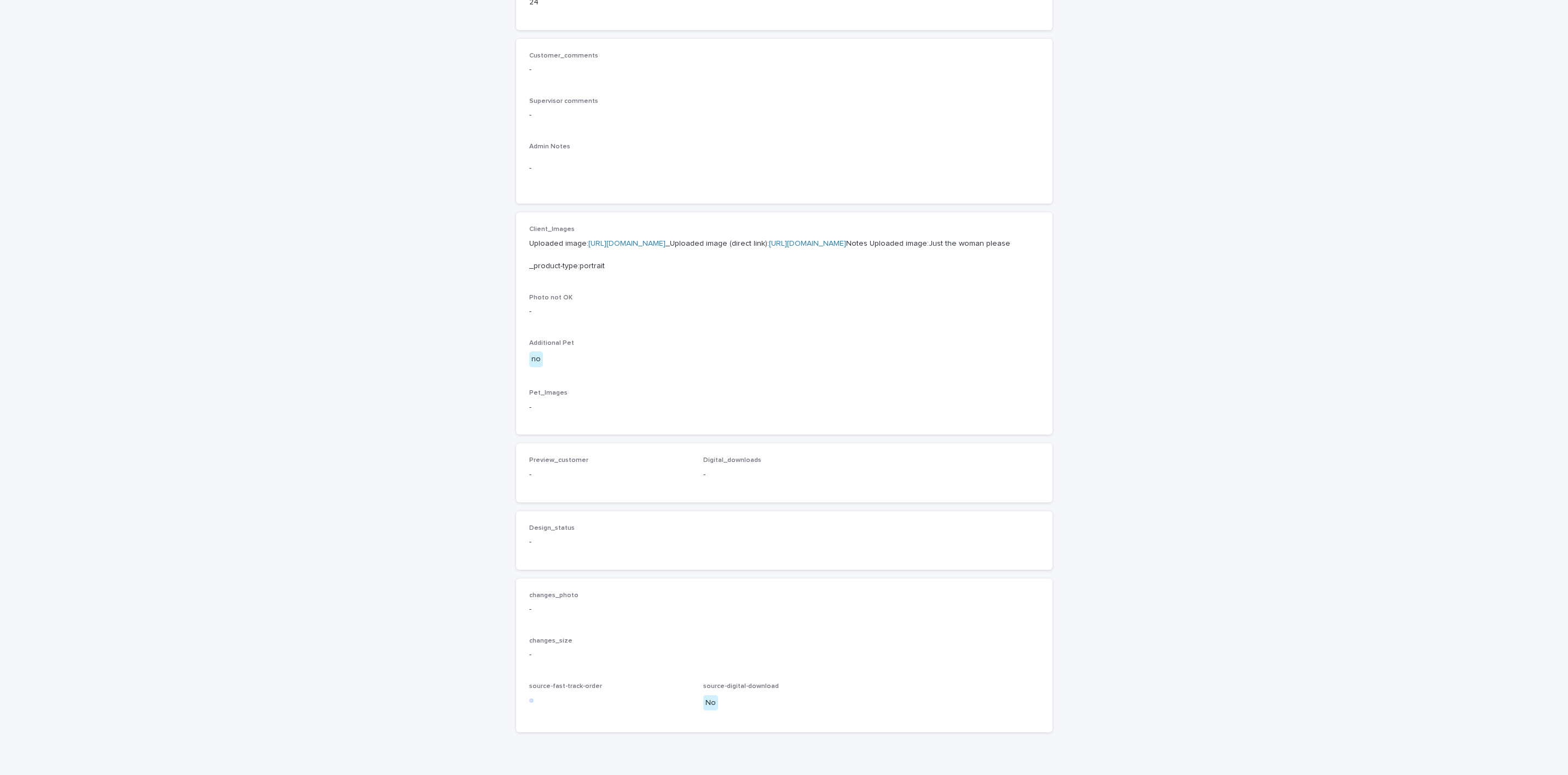
scroll to position [383, 0]
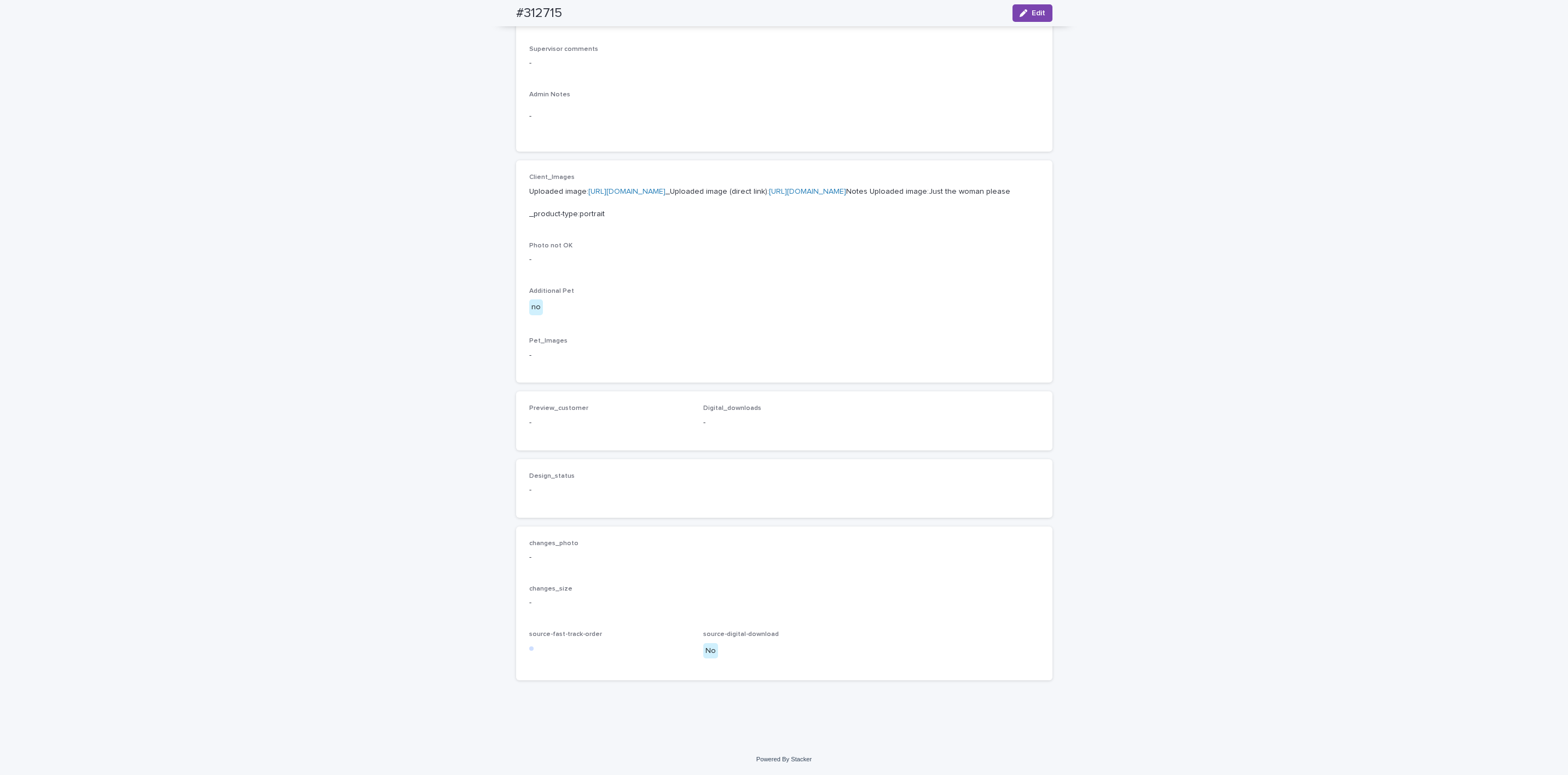
click at [304, 688] on div "Loading... Saving… Loading... Saving… #312715 Edit #312715 Edit Sorry, there wa…" at bounding box center [784, 240] width 1568 height 1009
